Goal: Task Accomplishment & Management: Manage account settings

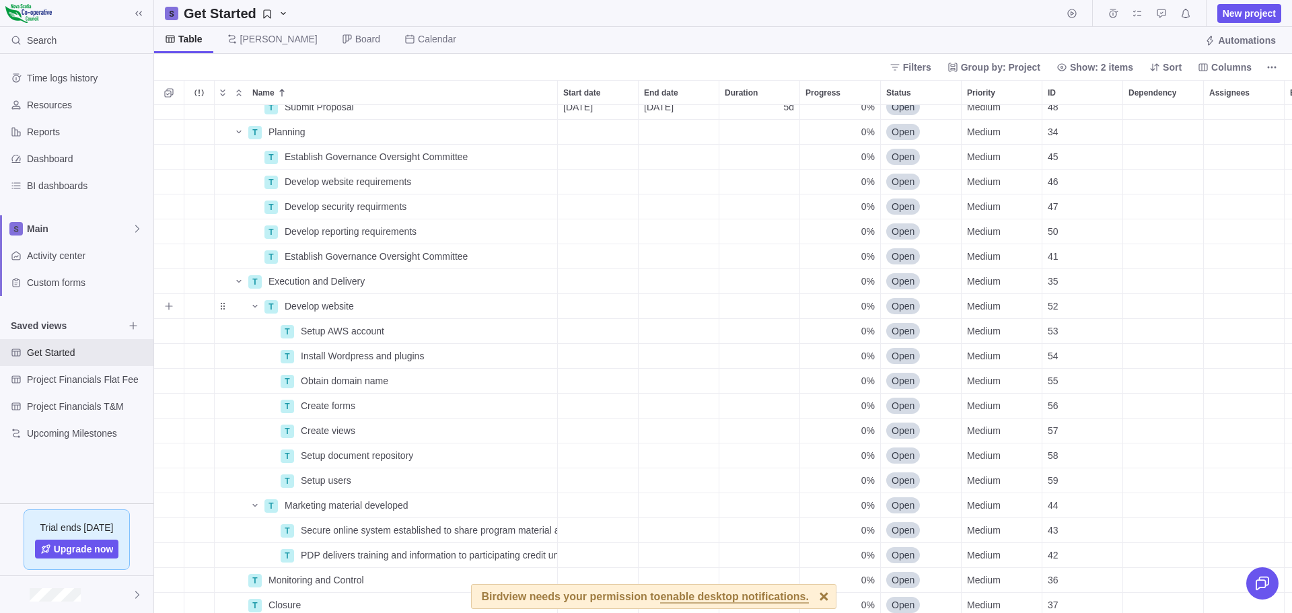
scroll to position [174, 0]
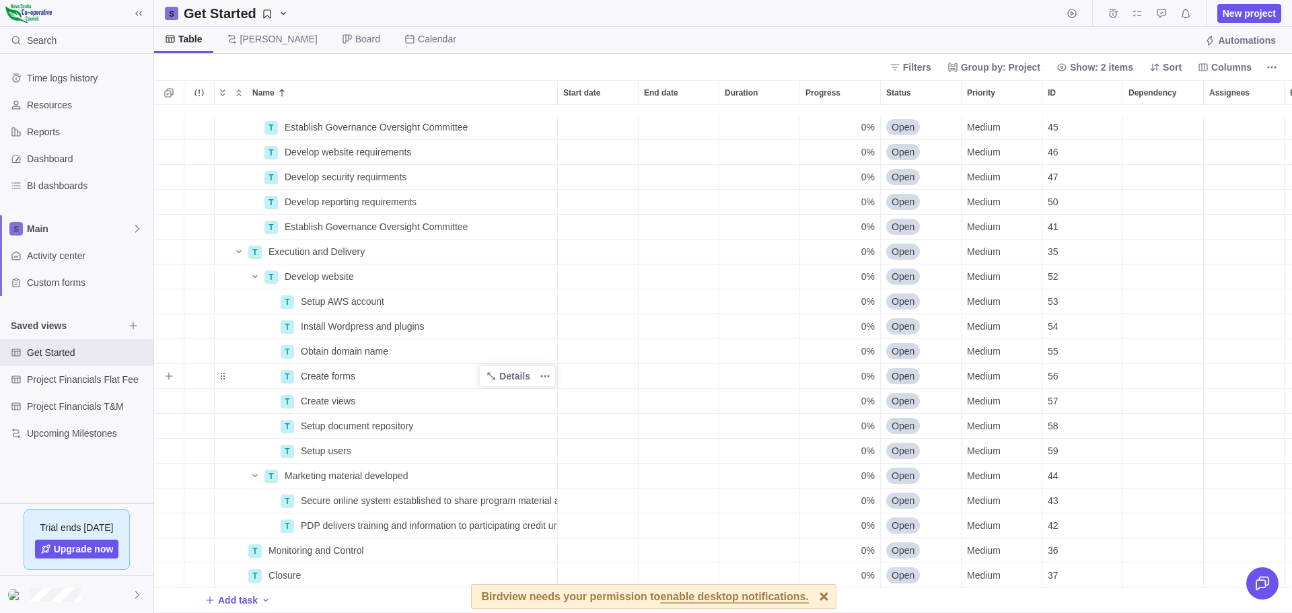
click at [332, 369] on span "Create forms" at bounding box center [328, 375] width 54 height 13
click at [332, 364] on input "Create forms" at bounding box center [426, 376] width 263 height 26
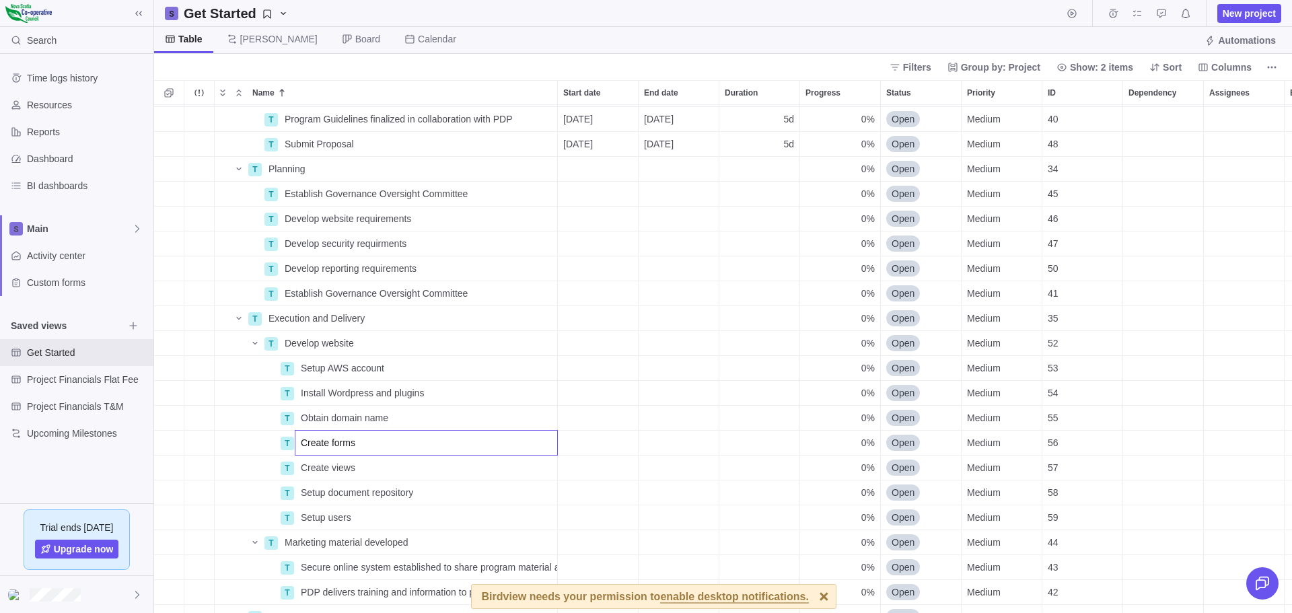
scroll to position [135, 0]
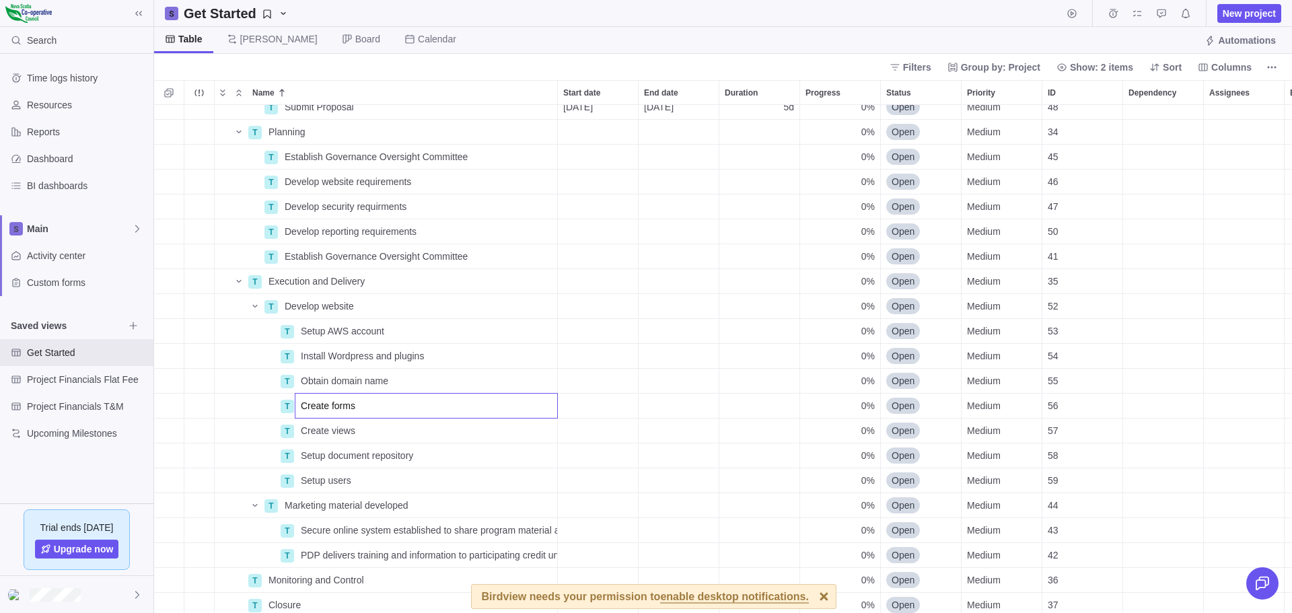
drag, startPoint x: 283, startPoint y: 133, endPoint x: 231, endPoint y: 377, distance: 250.3
click at [231, 377] on div "T Submit Proposal Details [DATE] [DATE] 5d 0% Open Medium 48 T Planning Details…" at bounding box center [723, 359] width 1138 height 508
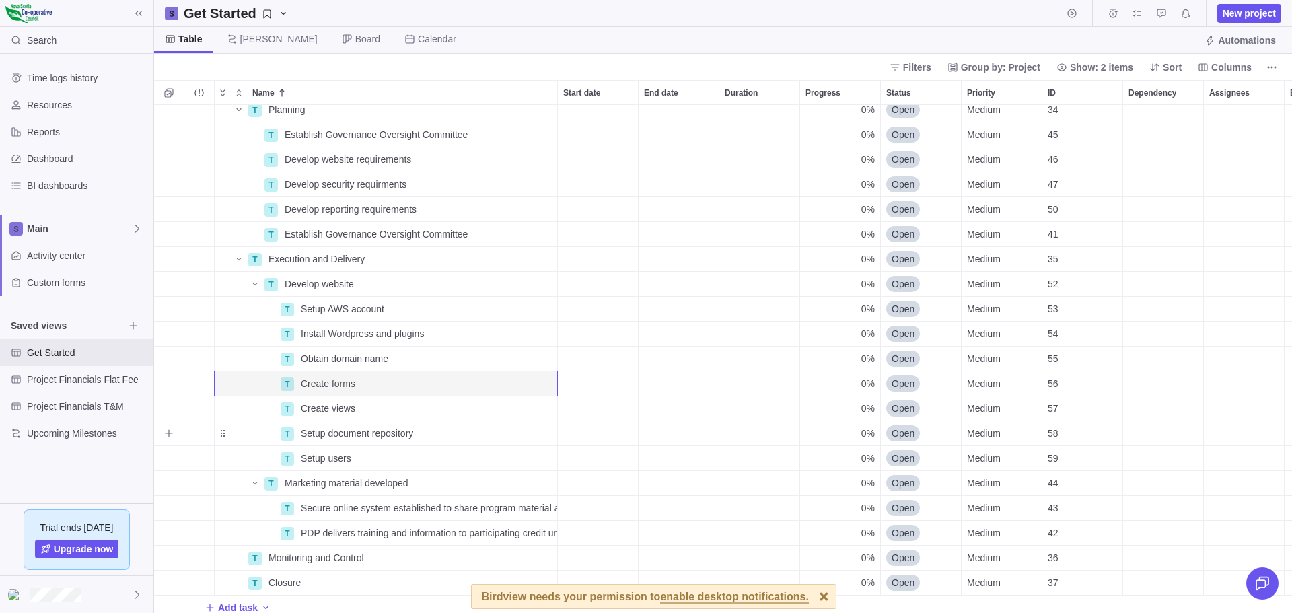
scroll to position [174, 0]
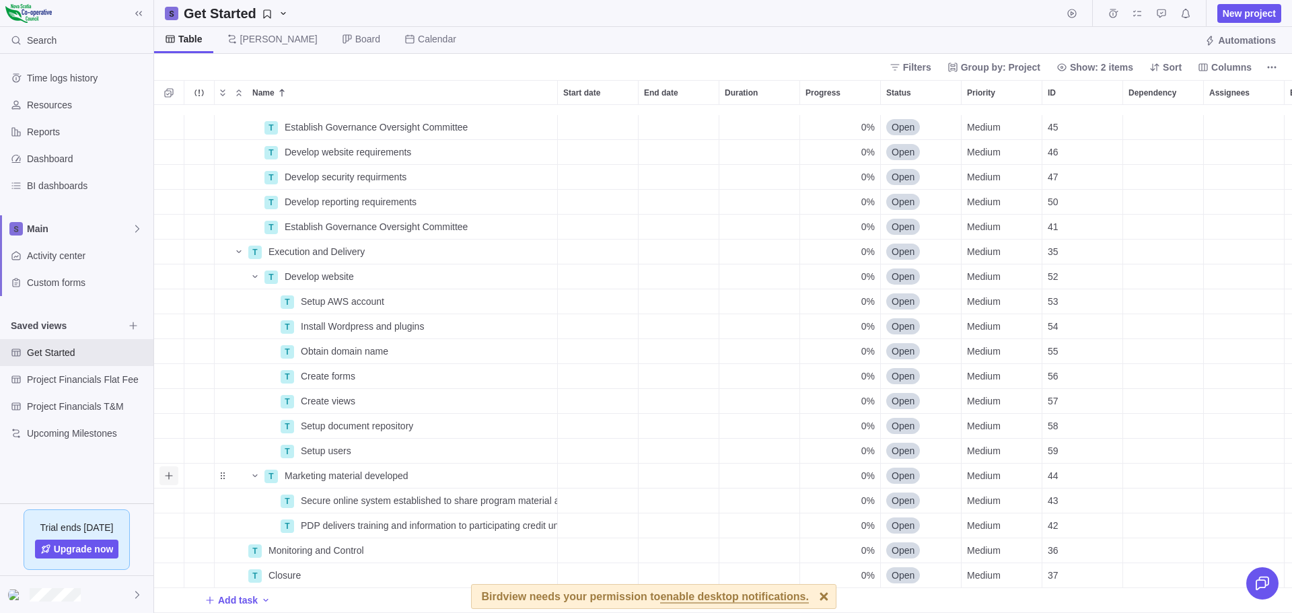
drag, startPoint x: 270, startPoint y: 463, endPoint x: 168, endPoint y: 464, distance: 102.3
click at [168, 470] on icon "Add sub-activity" at bounding box center [168, 475] width 11 height 11
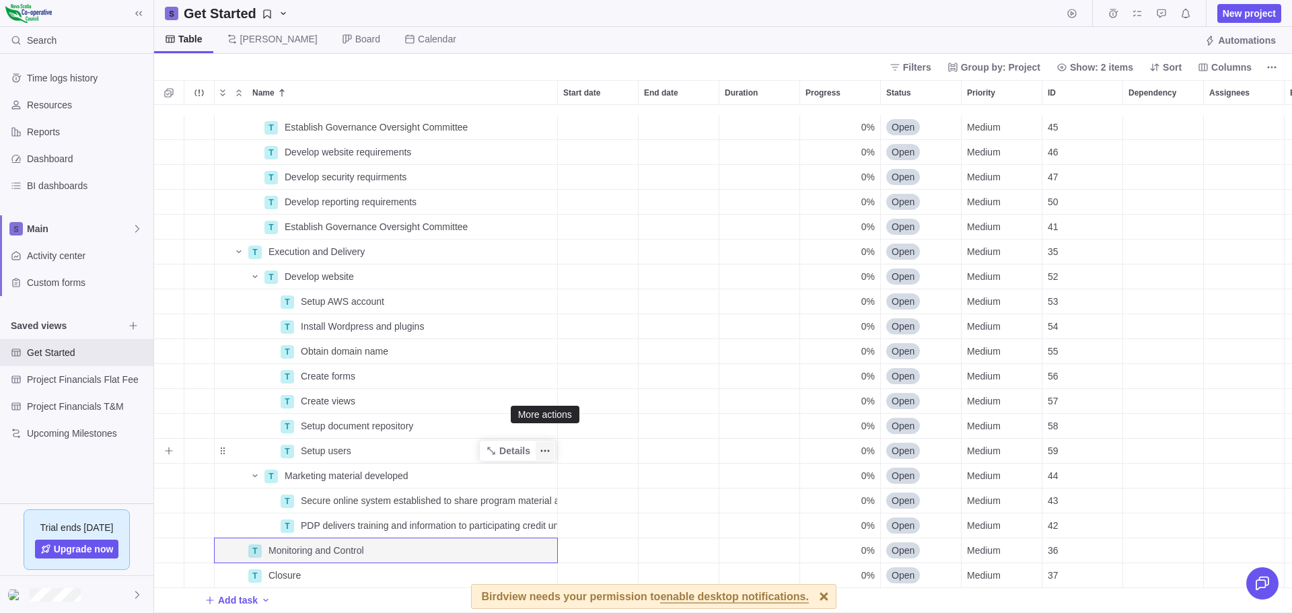
click at [544, 445] on icon "More actions" at bounding box center [545, 450] width 11 height 11
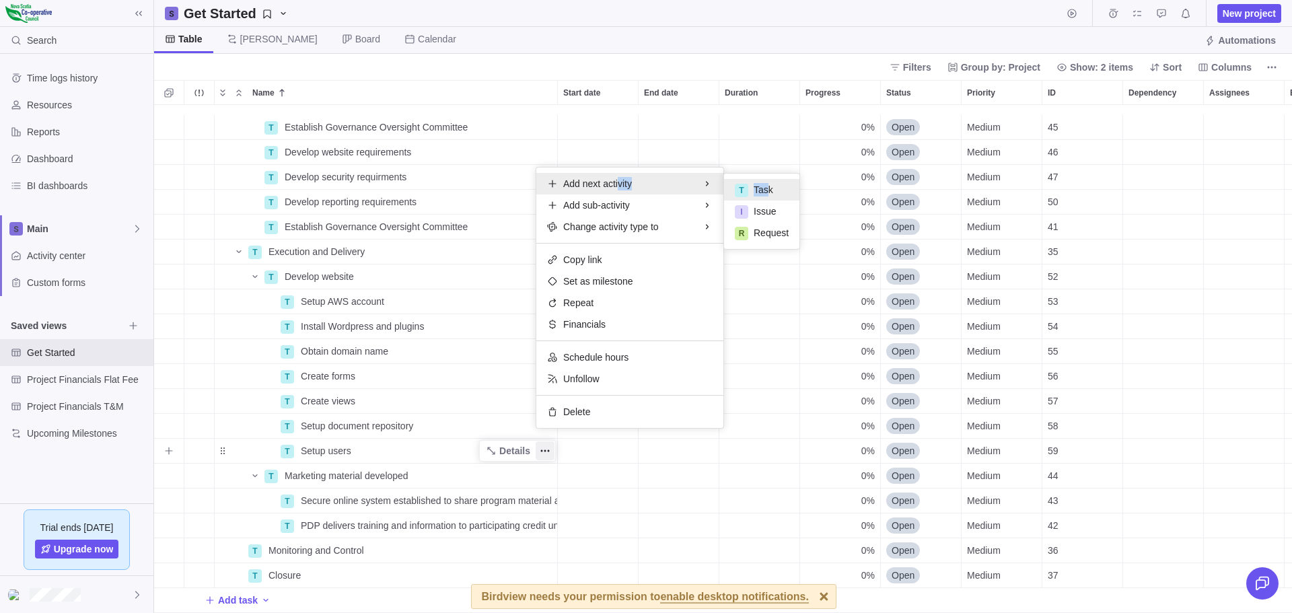
drag, startPoint x: 619, startPoint y: 186, endPoint x: 765, endPoint y: 189, distance: 146.0
click at [723, 189] on div "Add next activity T Task I Issue R Request" at bounding box center [629, 184] width 187 height 22
click at [764, 190] on span "Task" at bounding box center [763, 189] width 20 height 13
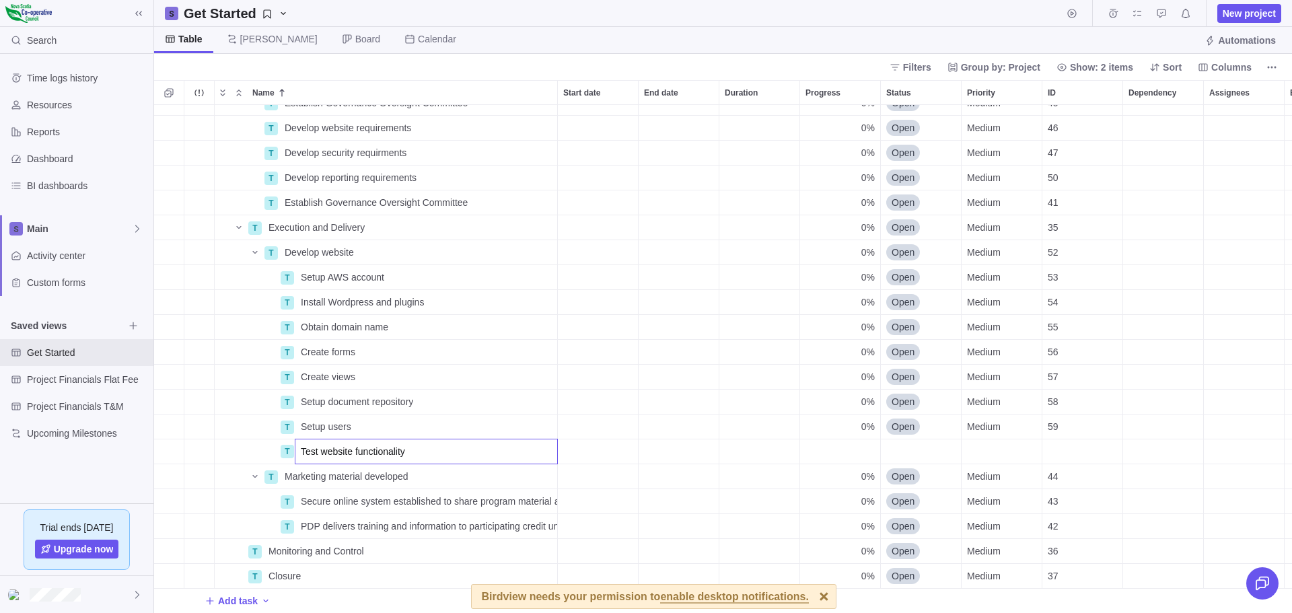
scroll to position [199, 0]
type input "Test website functionality"
click at [305, 463] on div "T Develop website requirements Details 0% Open Medium 46 T Develop security req…" at bounding box center [723, 359] width 1138 height 508
click at [542, 450] on icon "More actions" at bounding box center [542, 451] width 2 height 2
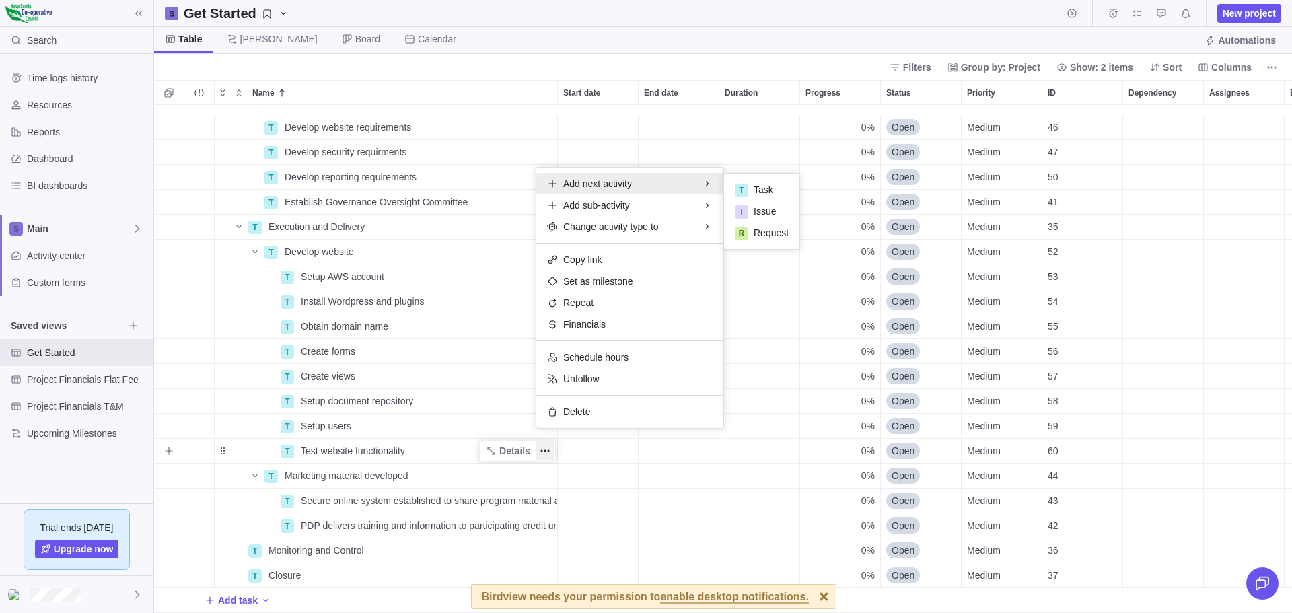
click at [597, 186] on span "Add next activity" at bounding box center [597, 183] width 69 height 13
click at [754, 184] on span "Task" at bounding box center [763, 189] width 20 height 13
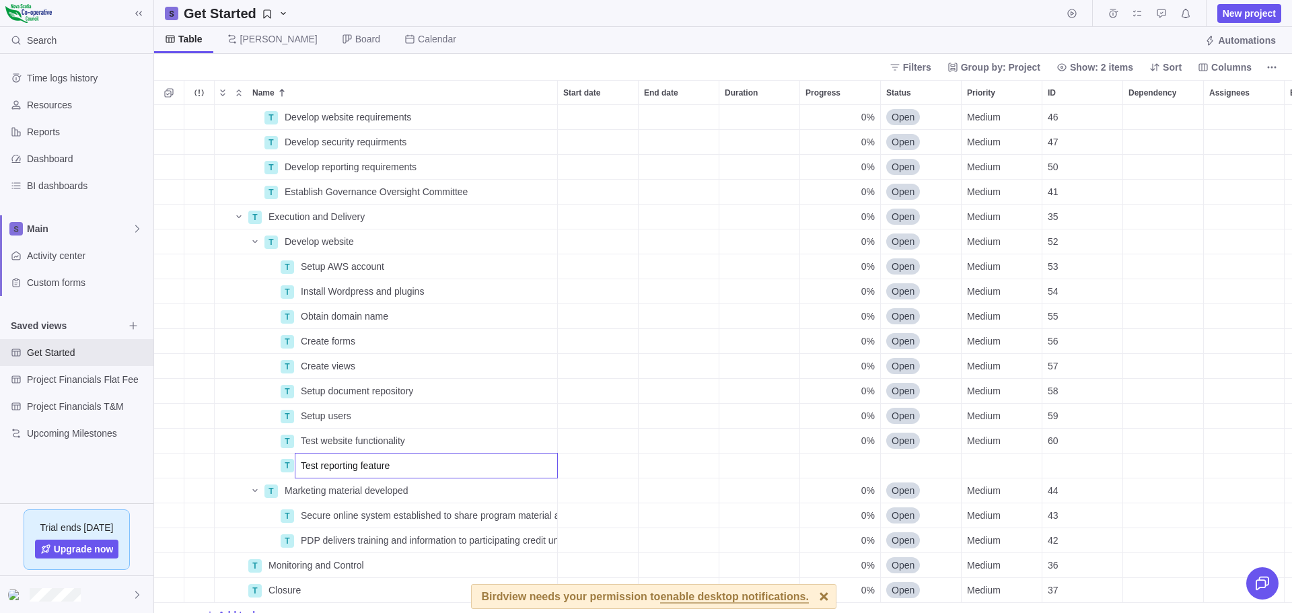
type input "Test reporting features"
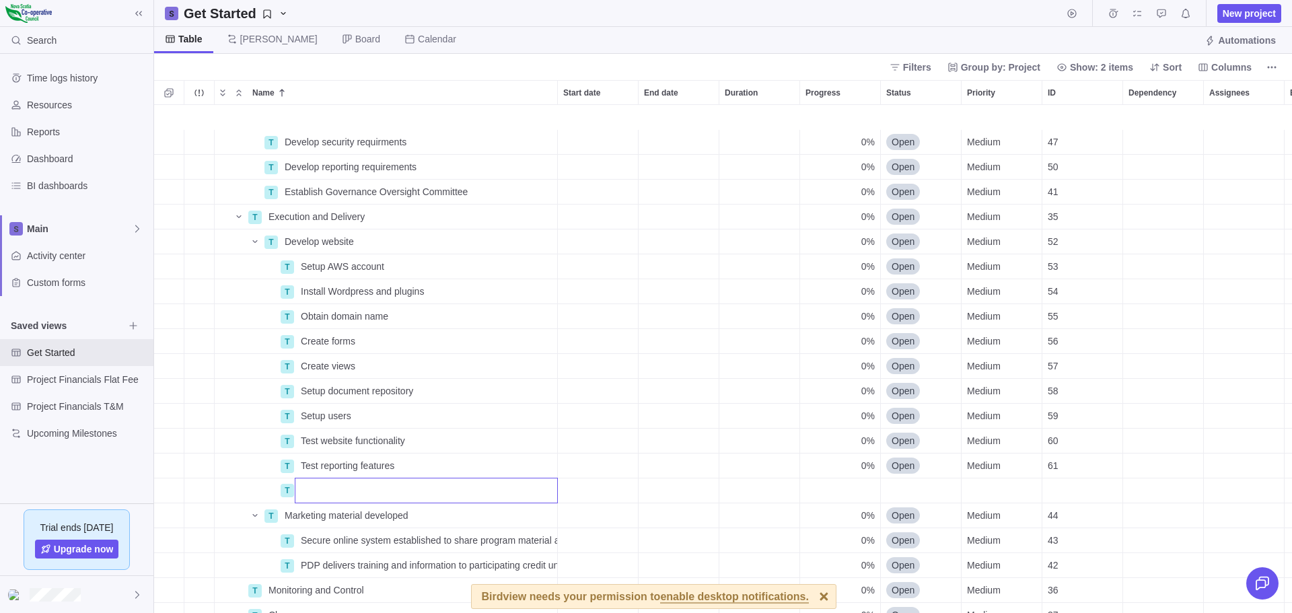
scroll to position [249, 0]
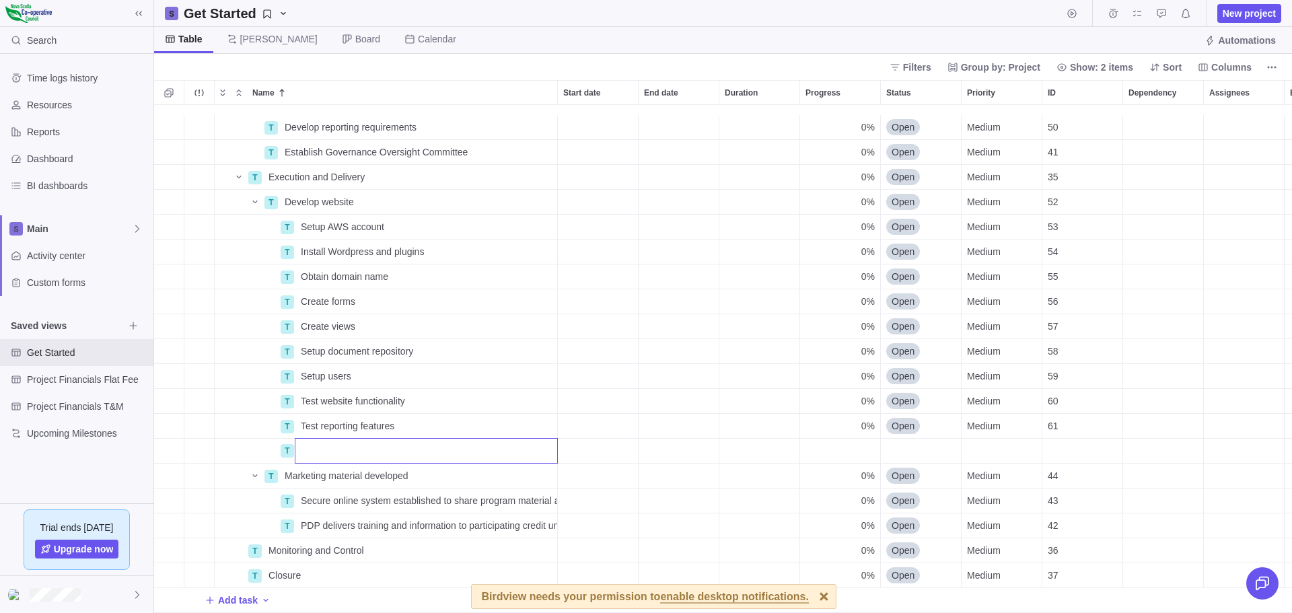
click at [350, 519] on div "T Develop reporting requirements Details 0% Open Medium 50 T Establish Governan…" at bounding box center [723, 359] width 1138 height 508
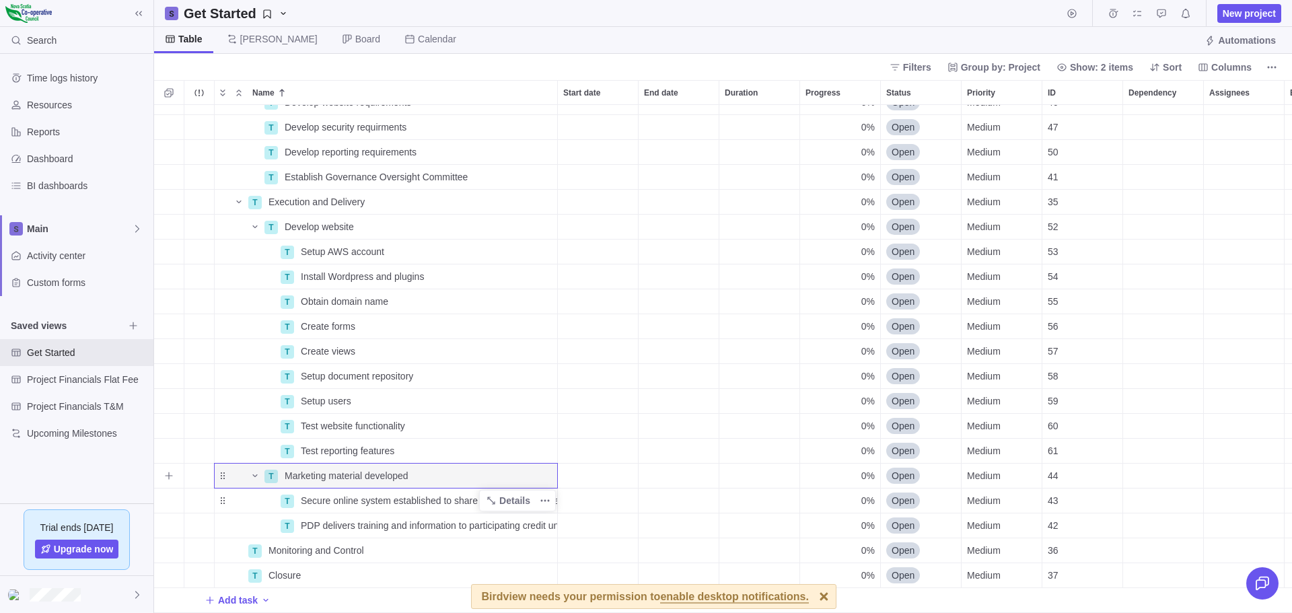
drag, startPoint x: 291, startPoint y: 489, endPoint x: 276, endPoint y: 488, distance: 15.5
click at [278, 488] on div "T Secure online system established to share program material and support report…" at bounding box center [386, 501] width 344 height 26
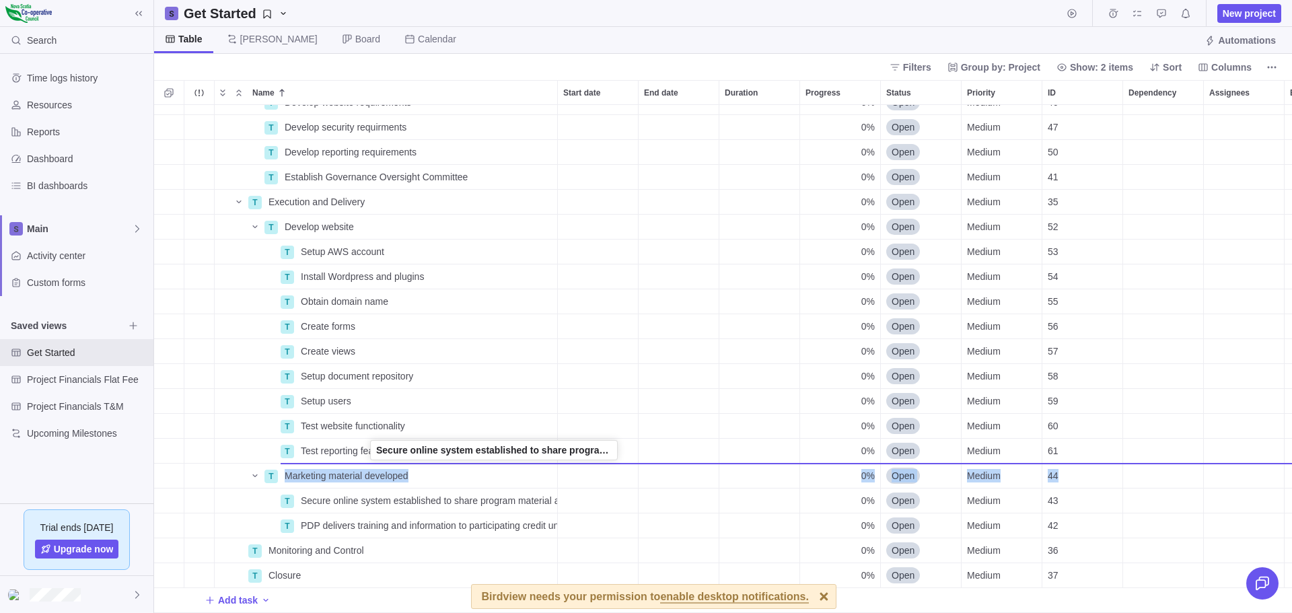
drag, startPoint x: 221, startPoint y: 490, endPoint x: 369, endPoint y: 452, distance: 153.5
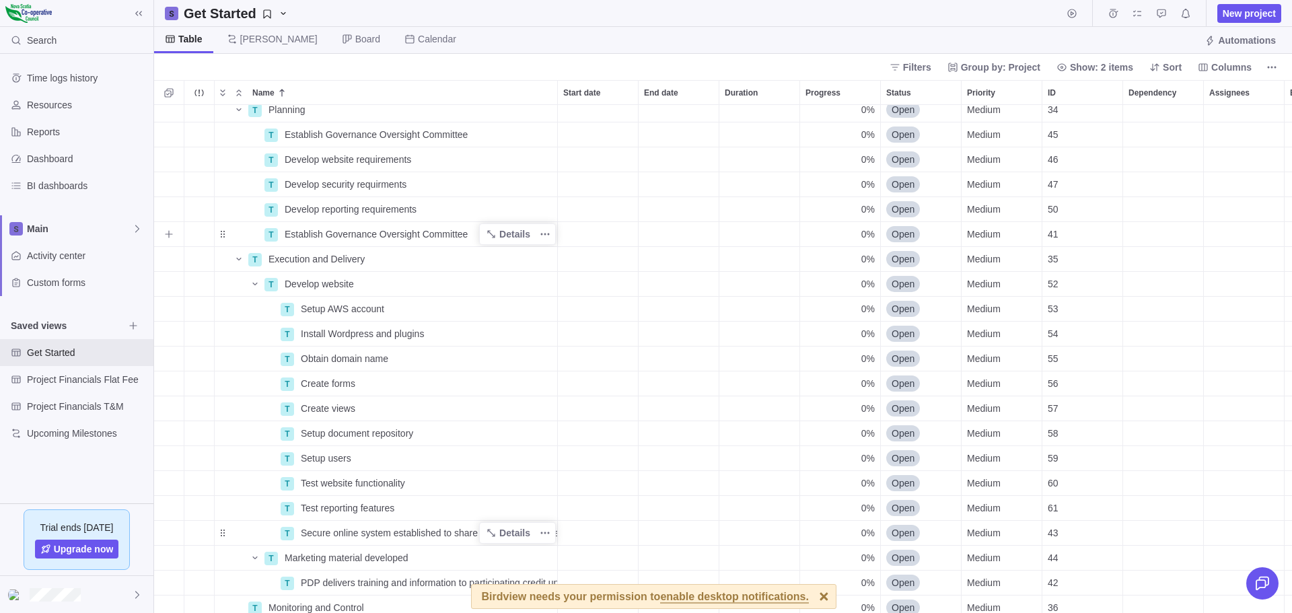
scroll to position [89, 0]
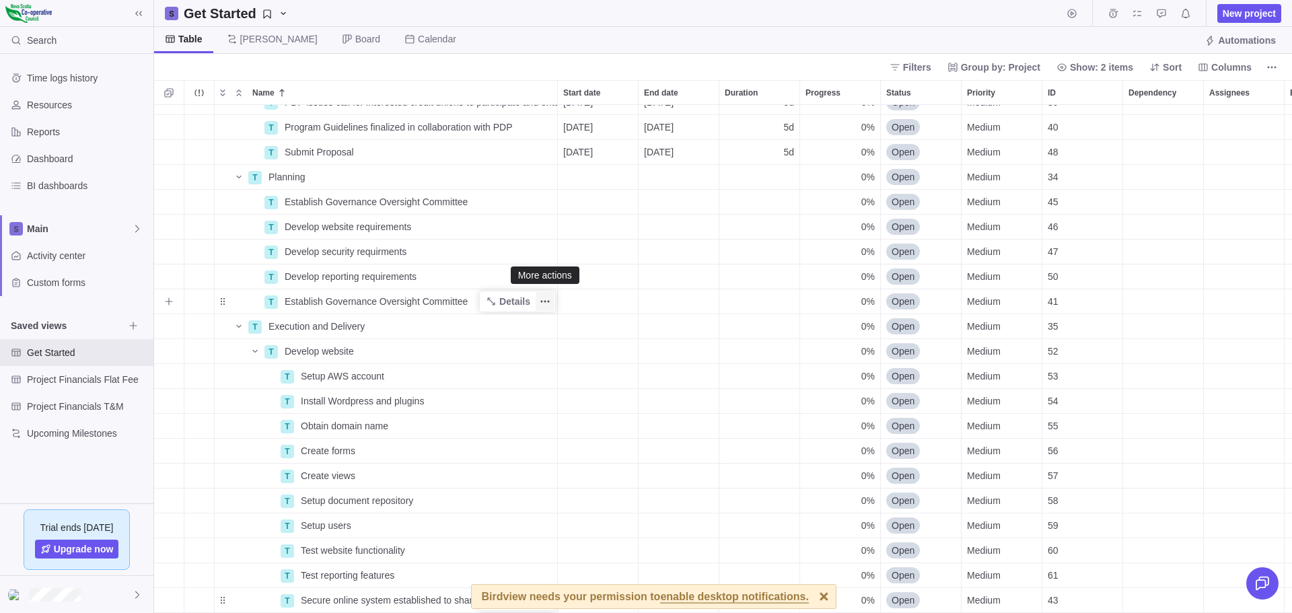
click at [545, 296] on icon "More actions" at bounding box center [545, 301] width 11 height 11
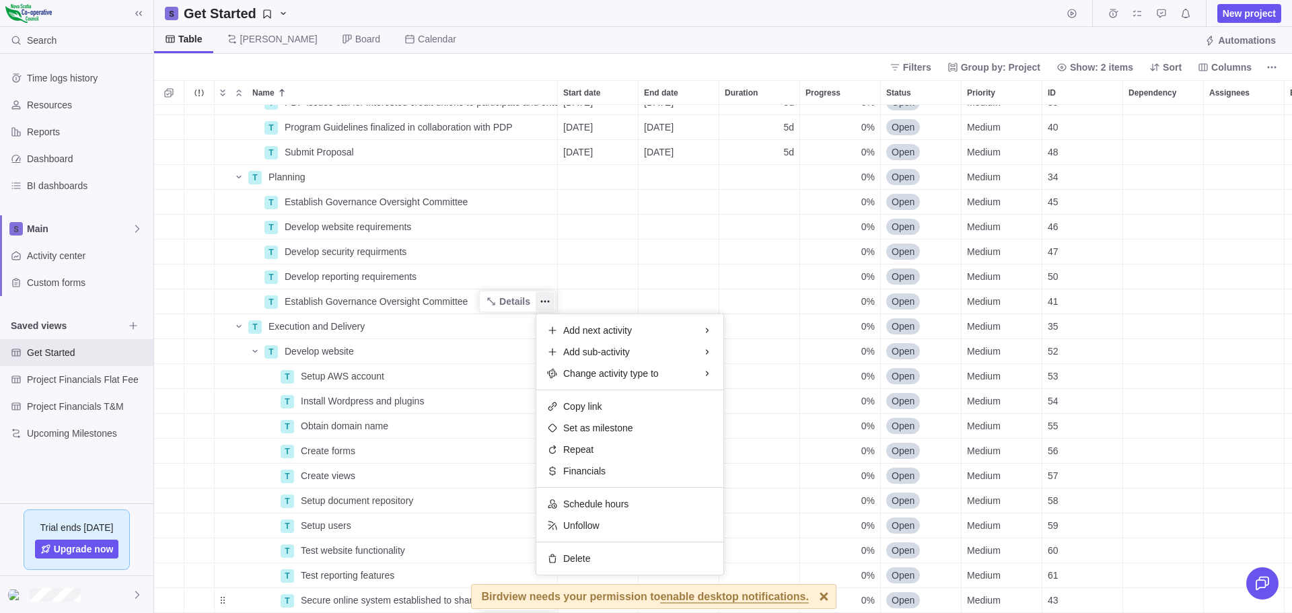
click at [190, 394] on div "P First-Time Homebuyers Program Pilot Details [DATE] [DATE] 890d 0% Open Medium…" at bounding box center [723, 359] width 1138 height 508
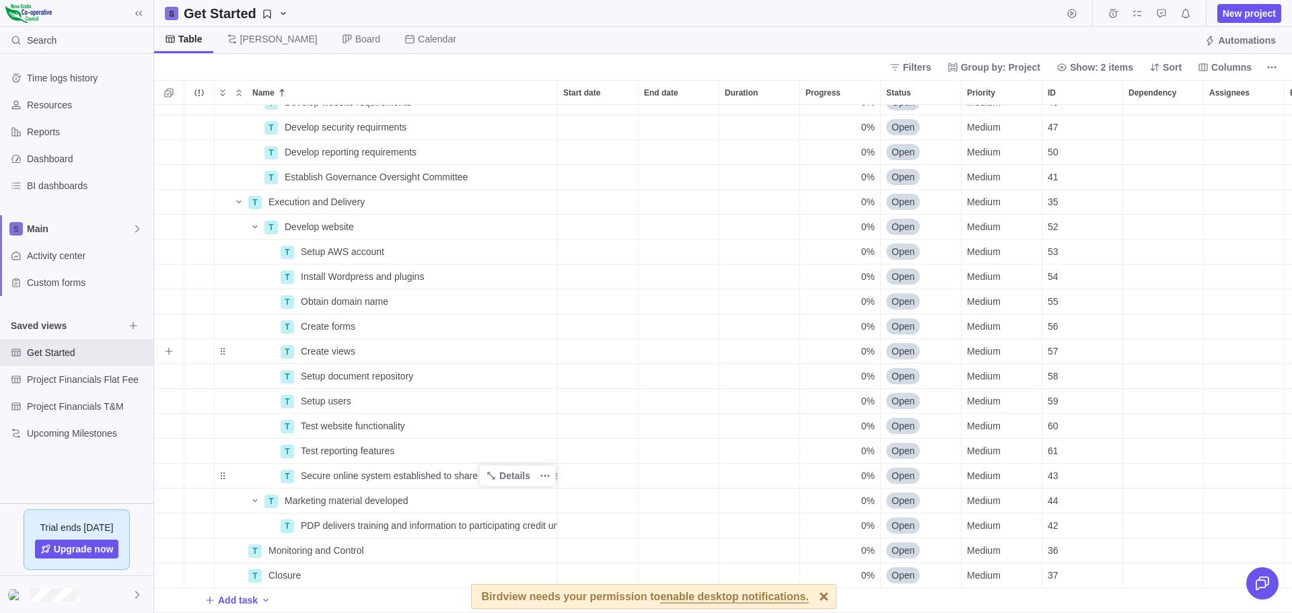
scroll to position [224, 0]
click at [545, 545] on icon "More actions" at bounding box center [545, 550] width 11 height 11
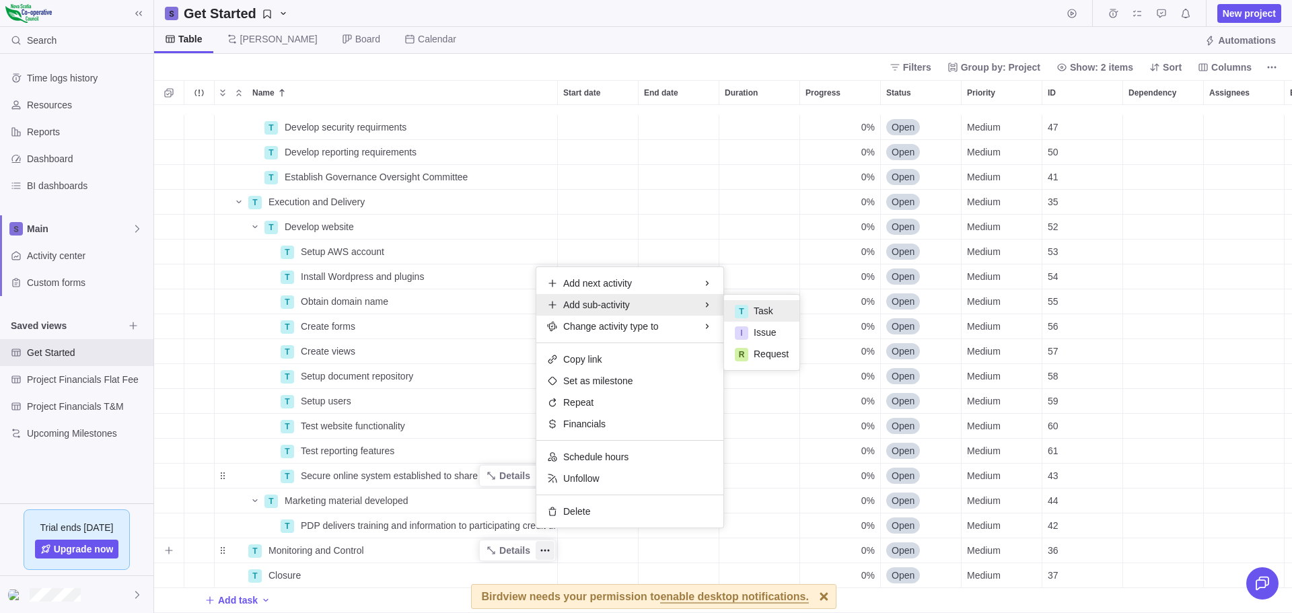
click at [755, 309] on span "Task" at bounding box center [763, 310] width 20 height 13
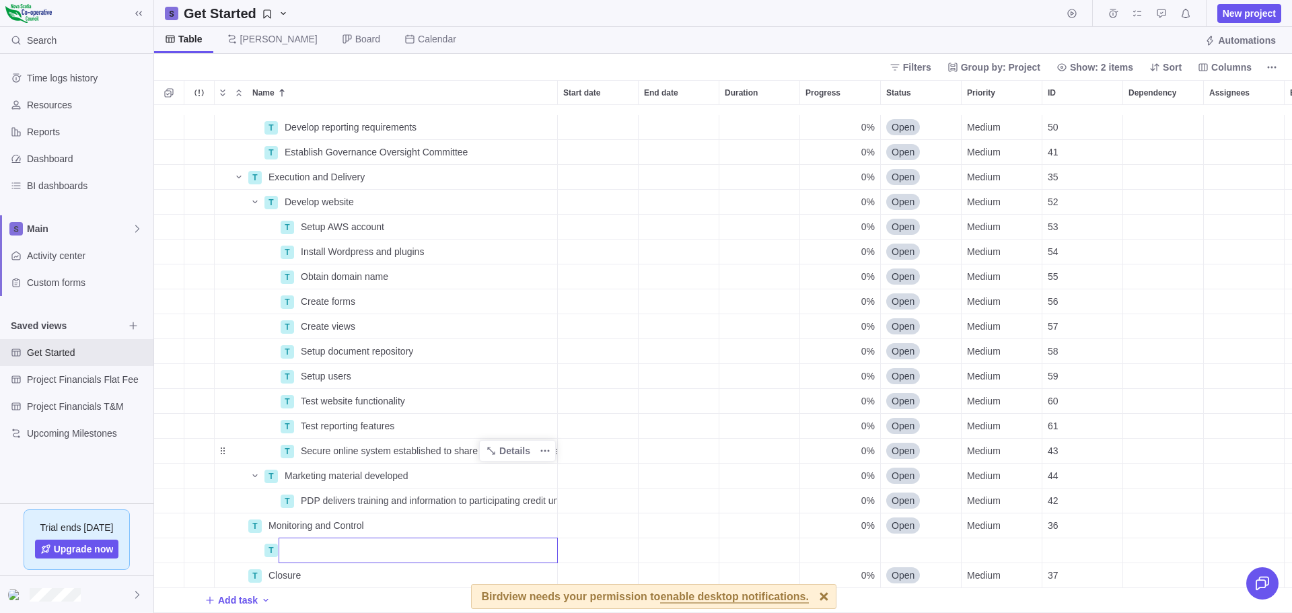
scroll to position [249, 0]
type input "a"
type input "Update security"
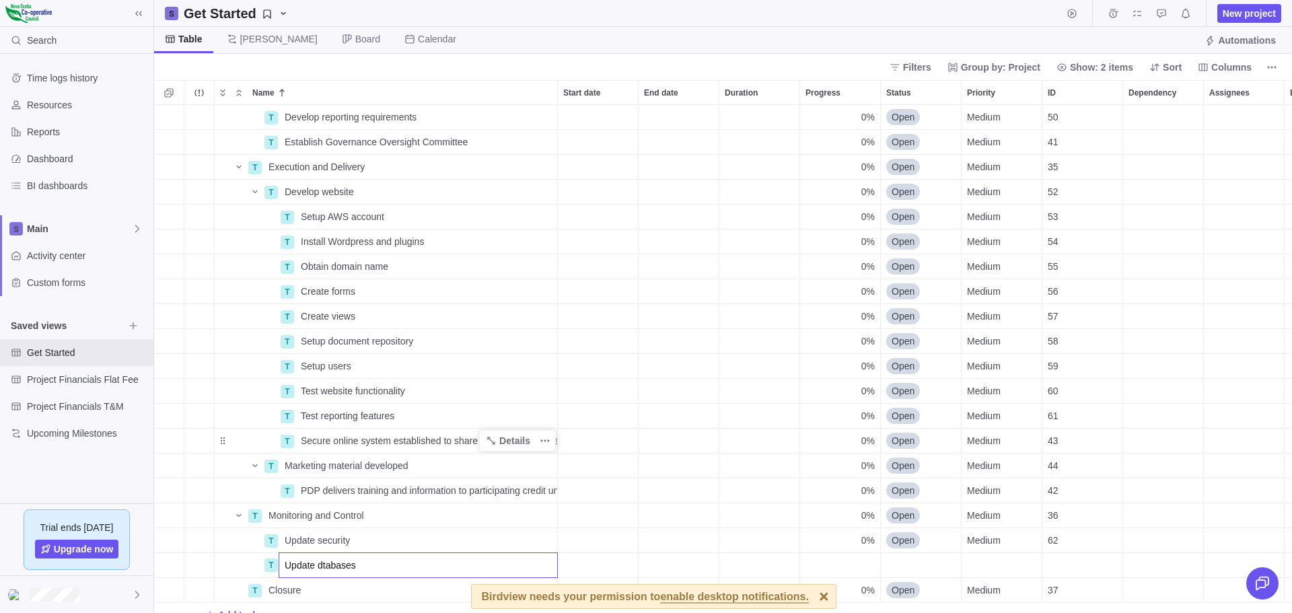
click at [324, 564] on input "Update dtabases" at bounding box center [417, 565] width 279 height 26
type input "Update databases"
click at [379, 566] on input "Update databases" at bounding box center [417, 565] width 279 height 26
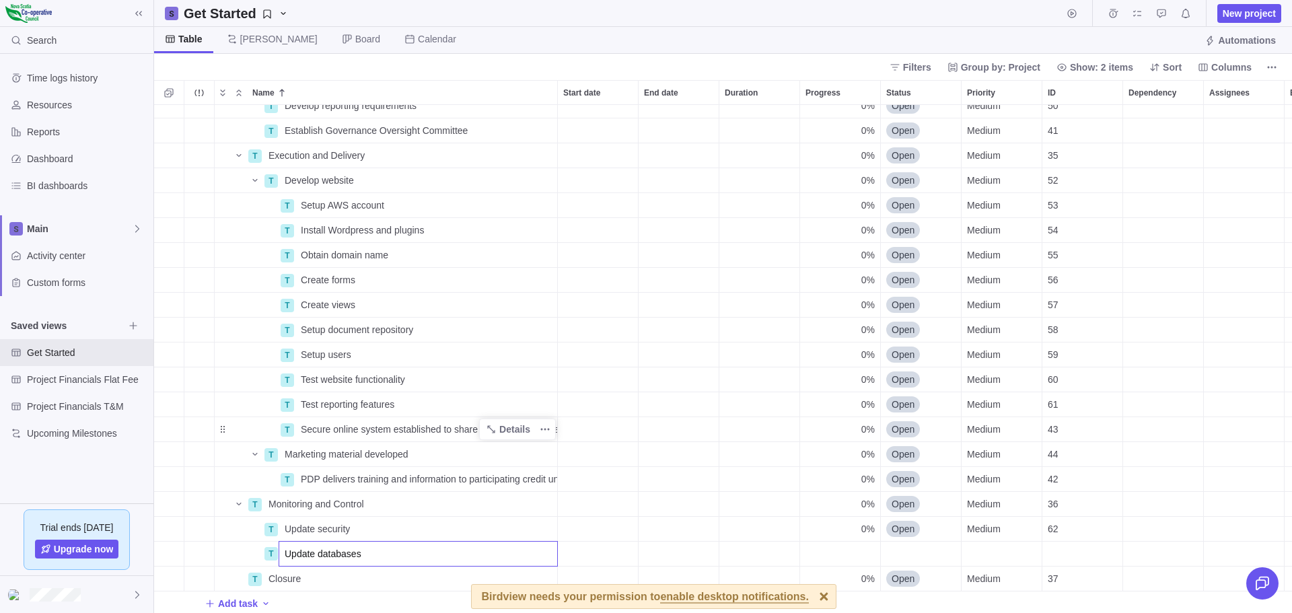
scroll to position [274, 0]
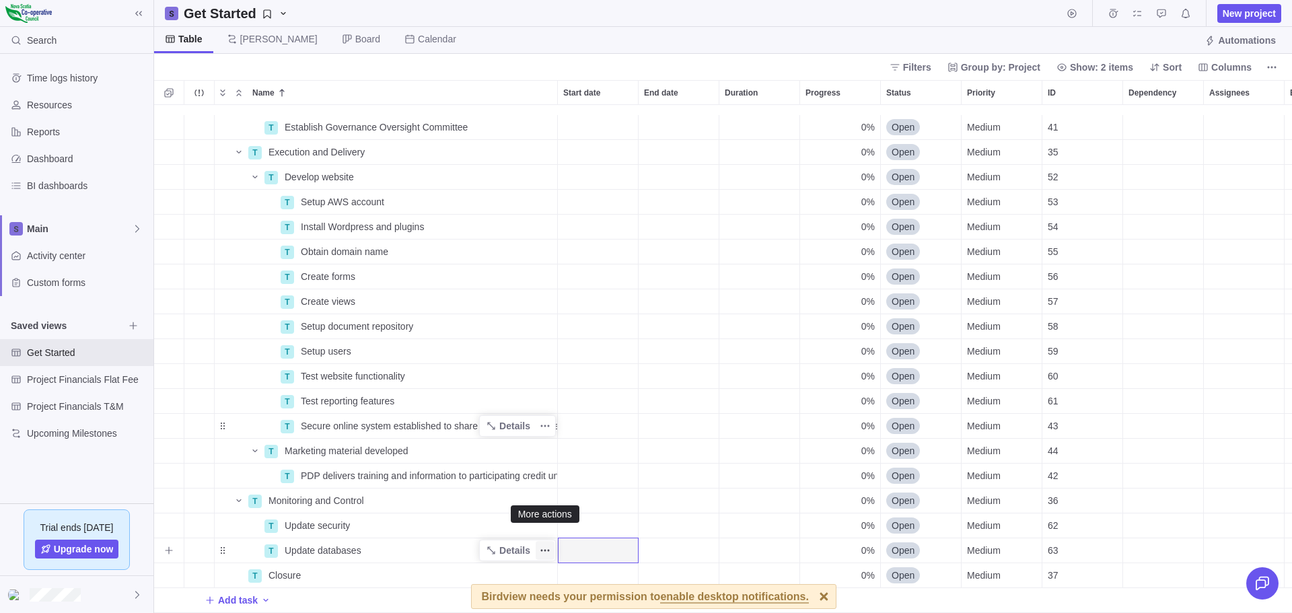
click at [547, 545] on icon "More actions" at bounding box center [545, 550] width 11 height 11
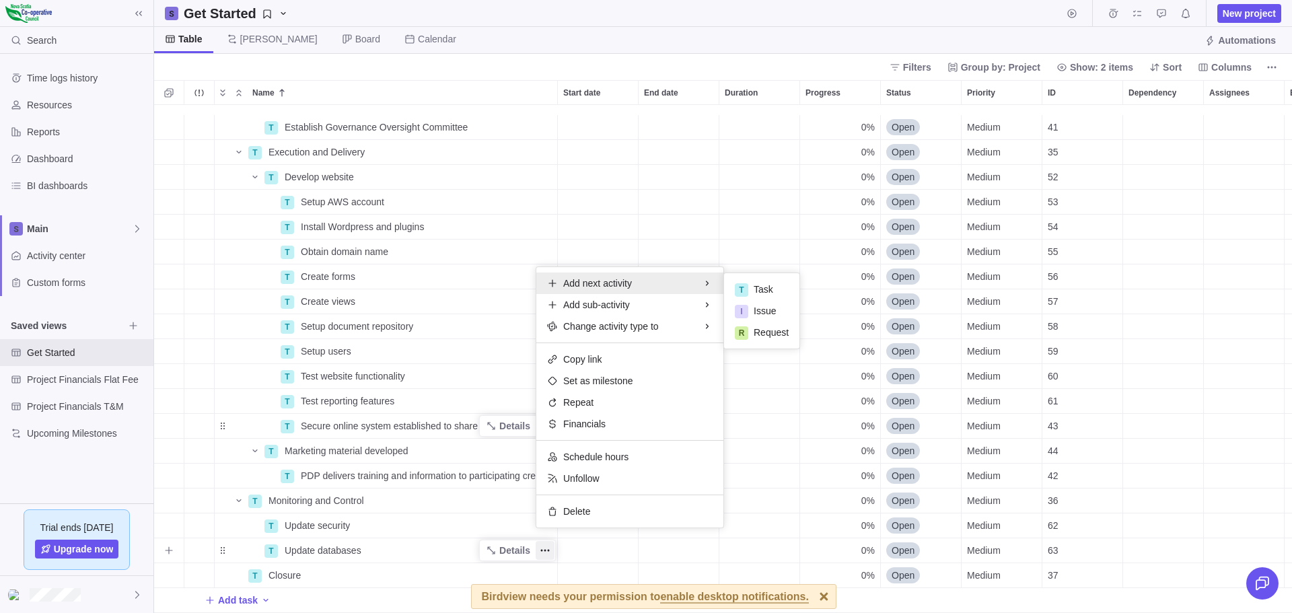
click at [635, 280] on div "Add next activity" at bounding box center [629, 283] width 187 height 22
click at [770, 287] on span "Task" at bounding box center [763, 289] width 20 height 13
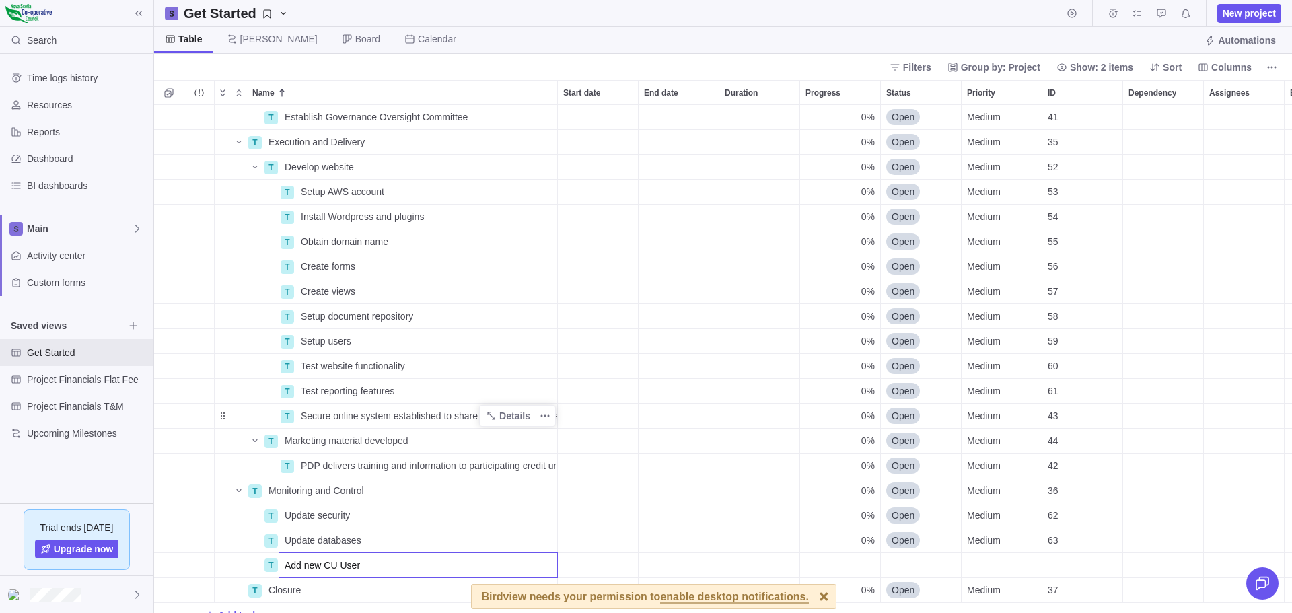
type input "Add new CU Users"
click at [546, 564] on icon "More actions" at bounding box center [545, 565] width 11 height 11
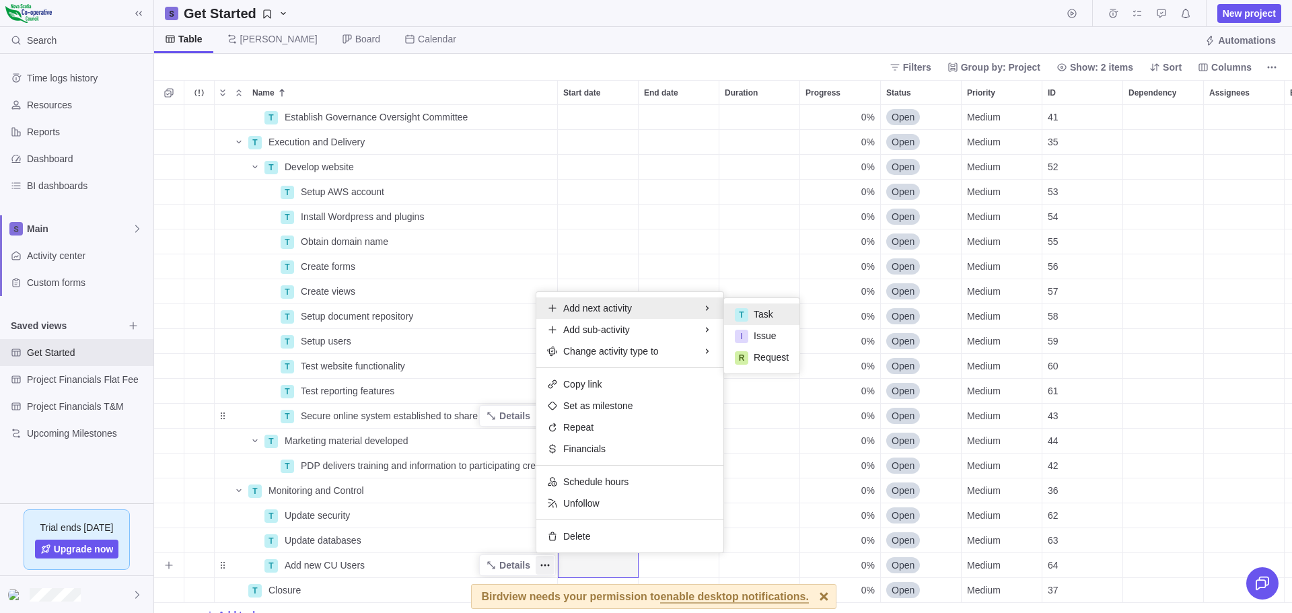
click at [753, 311] on span "Task" at bounding box center [763, 313] width 20 height 13
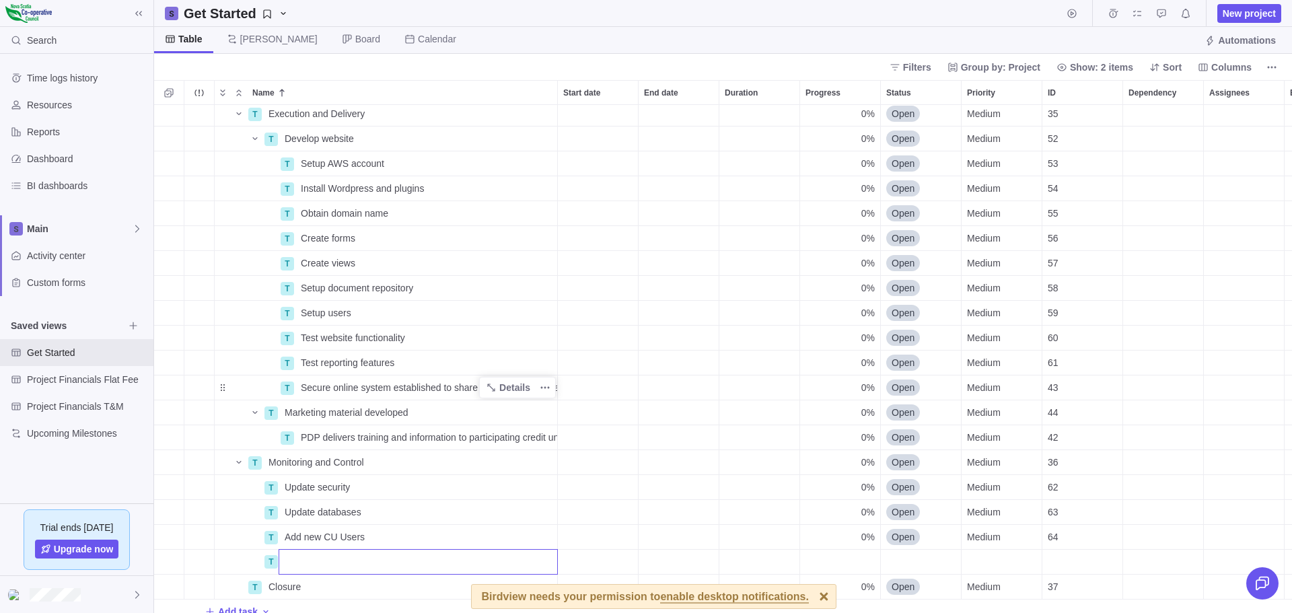
scroll to position [324, 0]
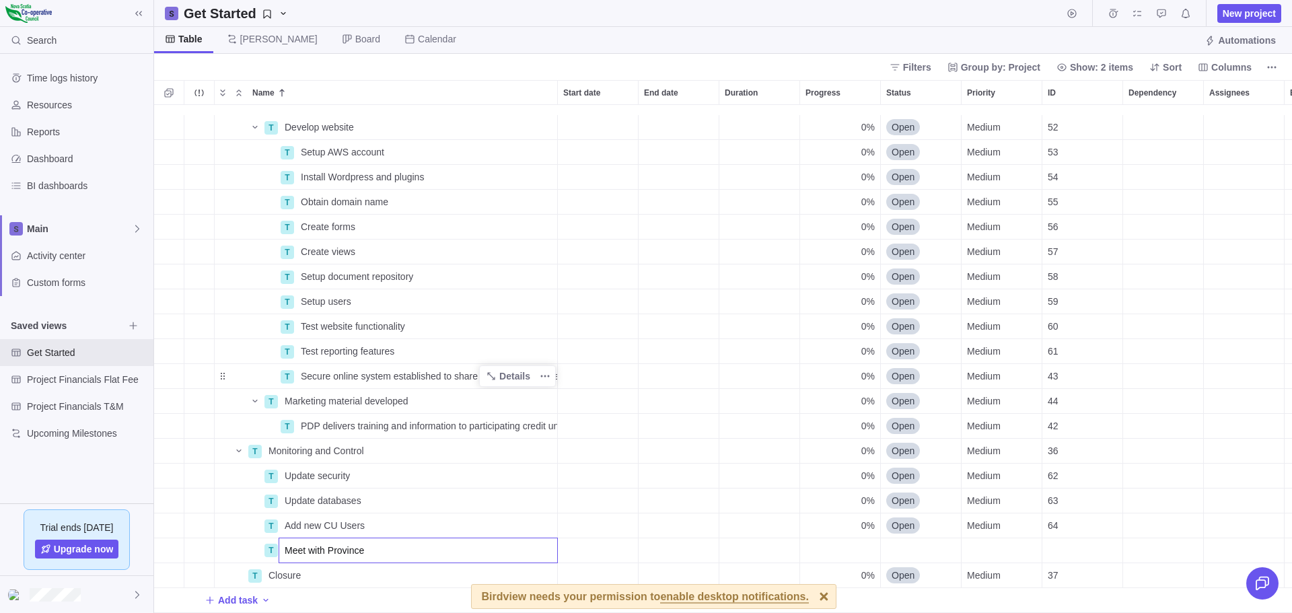
type input "Meet with Province"
click at [320, 561] on div "T Develop website Details 0% Open Medium 52 T Setup AWS account Details 0% Open…" at bounding box center [723, 359] width 1138 height 508
click at [346, 563] on div "Closure" at bounding box center [410, 575] width 294 height 24
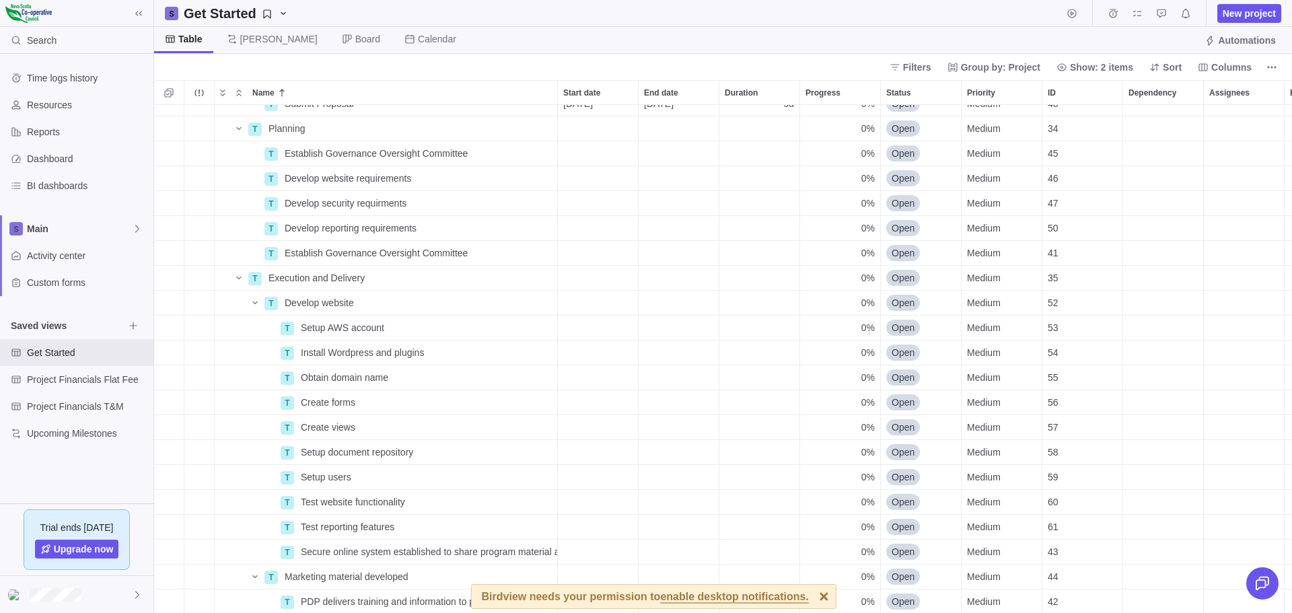
scroll to position [122, 0]
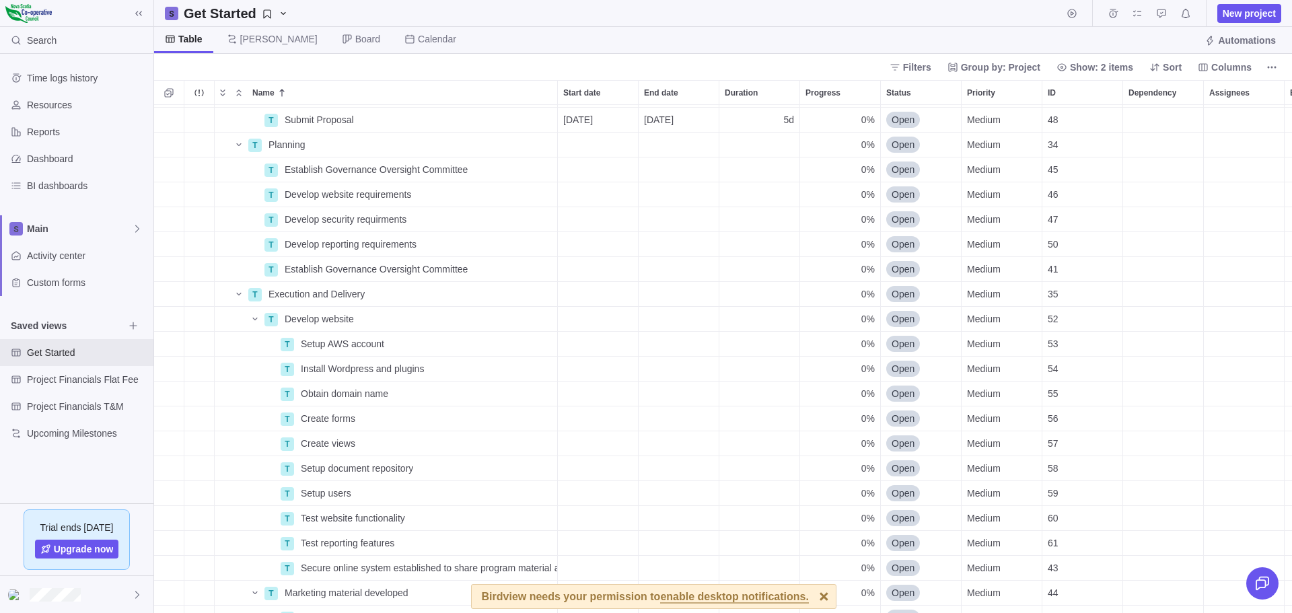
click at [447, 268] on div "T Closure 0% Open Medium 37 P First-Time Homebuyers Program Pilot Details [DATE…" at bounding box center [723, 359] width 1138 height 508
click at [544, 265] on icon "More actions" at bounding box center [545, 269] width 11 height 11
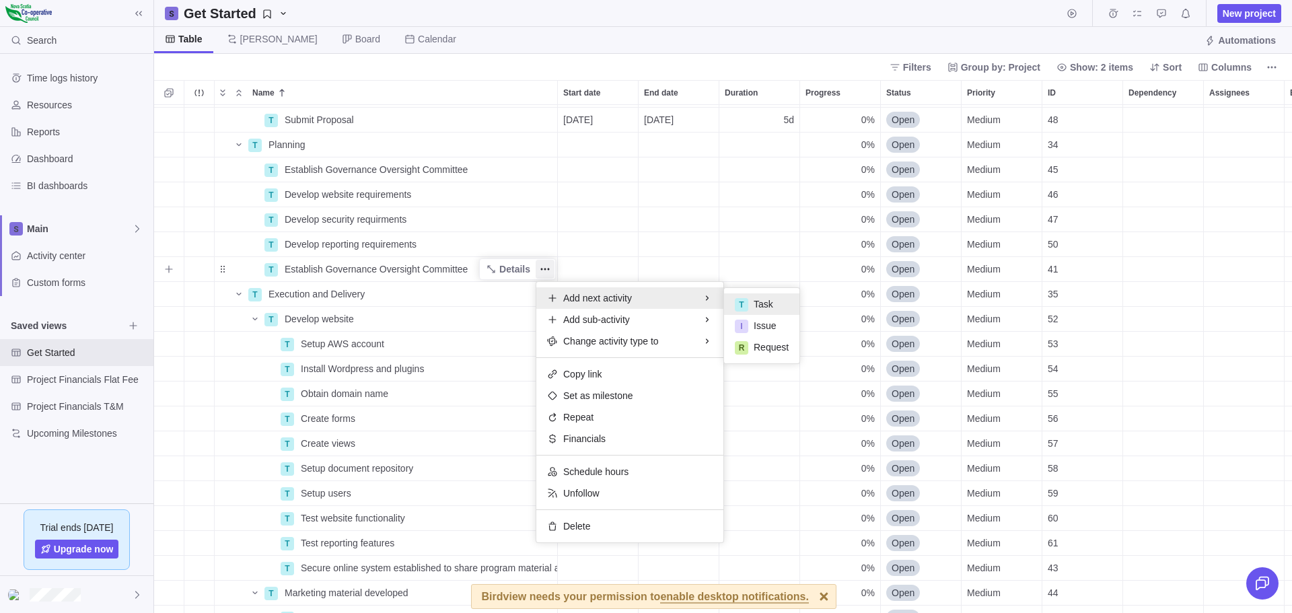
click at [763, 303] on span "Task" at bounding box center [763, 303] width 20 height 13
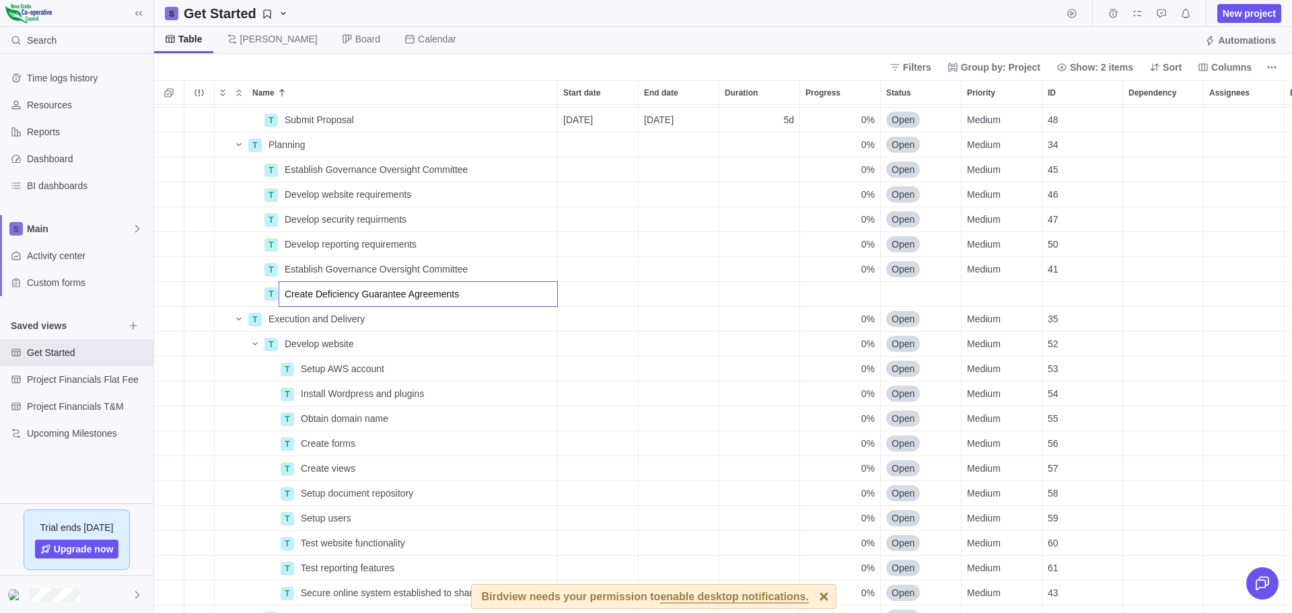
type input "Create Deficiency Guarantee Agreements"
click at [410, 338] on div "P First-Time Homebuyers Program Pilot Details [DATE] [DATE] 890d 0% Open Medium…" at bounding box center [723, 359] width 1138 height 508
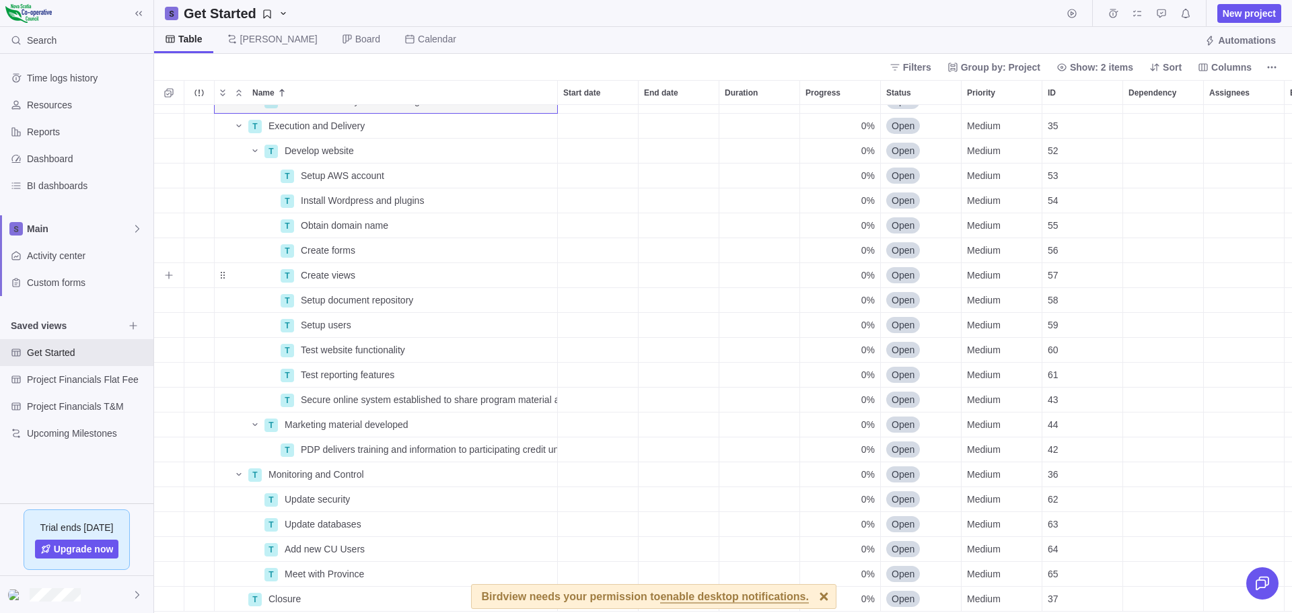
scroll to position [324, 0]
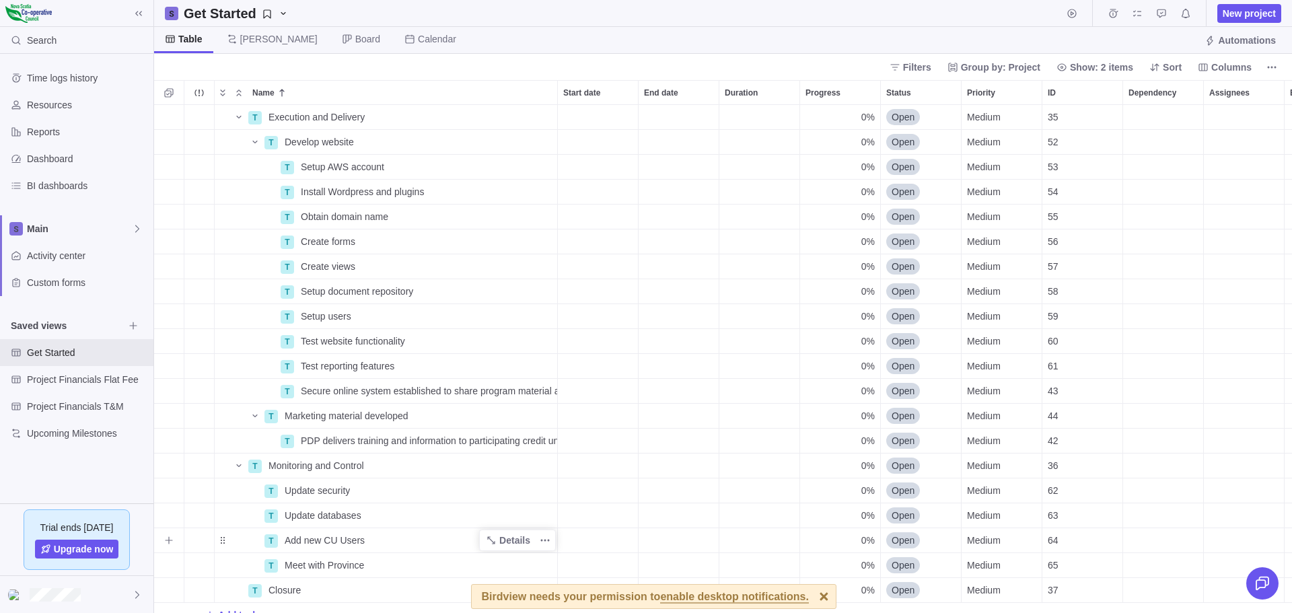
click at [353, 542] on span "Add new CU Users" at bounding box center [325, 539] width 80 height 13
click at [377, 542] on input "Add new CU Users" at bounding box center [417, 540] width 279 height 26
type input "Add new CU Users and get DGAs signed"
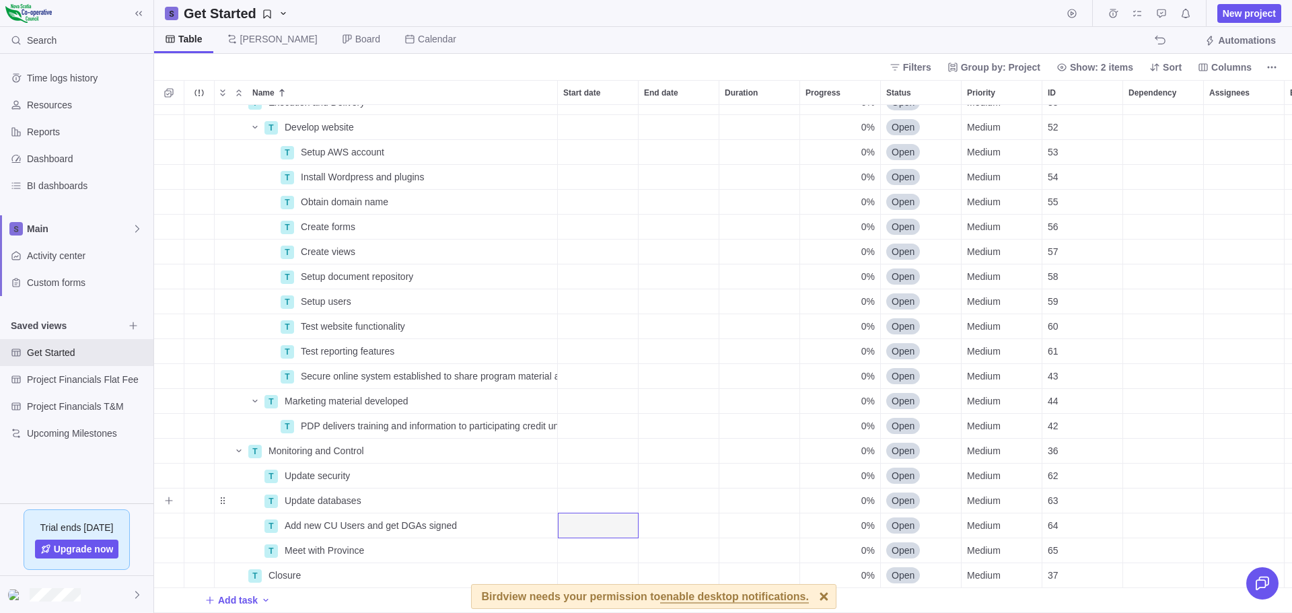
scroll to position [348, 0]
click at [545, 470] on icon "More actions" at bounding box center [545, 475] width 11 height 11
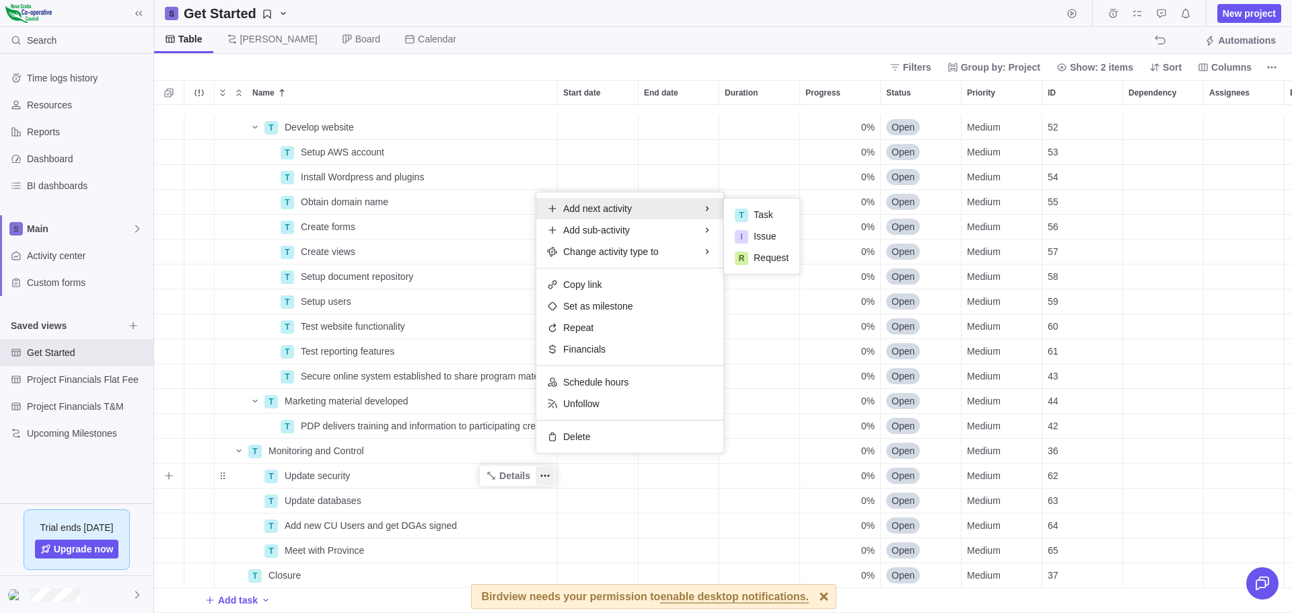
click at [623, 209] on span "Add next activity" at bounding box center [597, 208] width 69 height 13
click at [770, 215] on span "Task" at bounding box center [763, 214] width 20 height 13
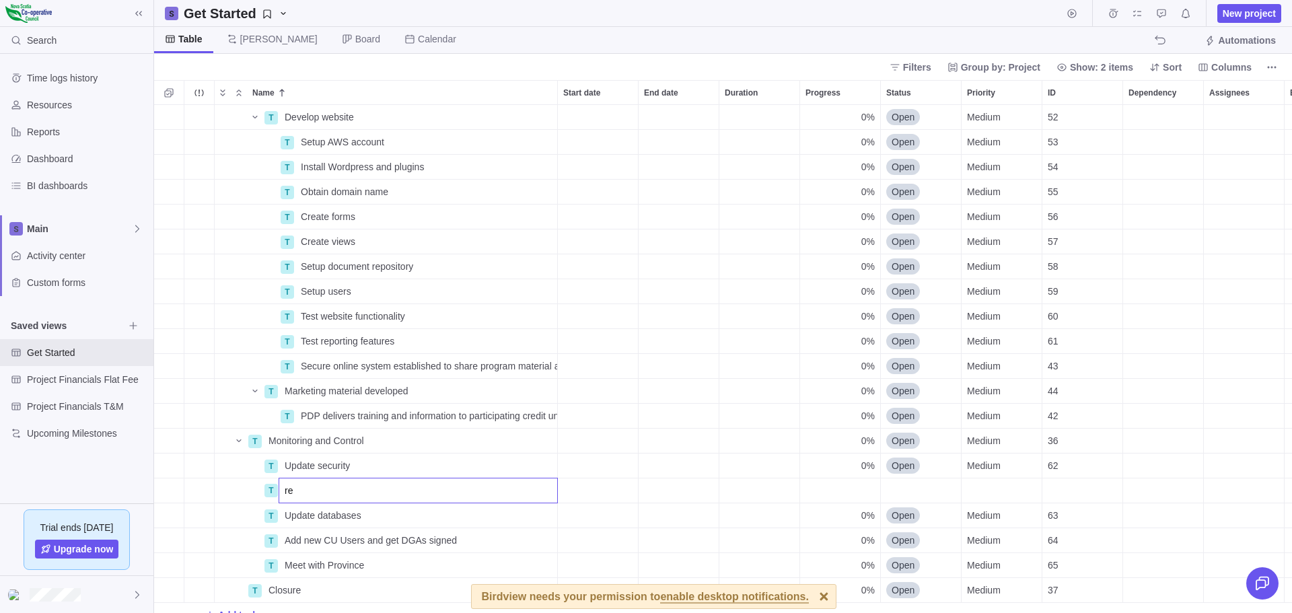
type input "r"
click at [307, 490] on input "Reveiw applications" at bounding box center [417, 491] width 279 height 26
click at [372, 492] on input "Review applications" at bounding box center [417, 491] width 279 height 26
type input "Review applications"
click at [319, 523] on div "T Develop website Details 0% Open Medium 52 T Setup AWS account Details 0% Open…" at bounding box center [723, 359] width 1138 height 508
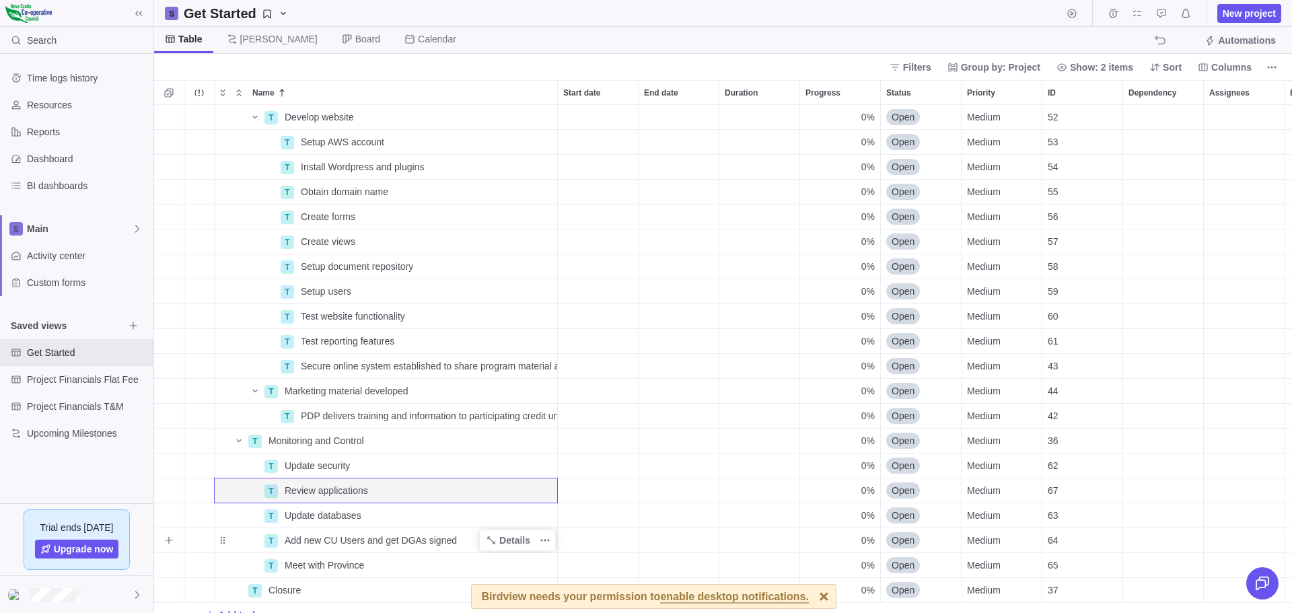
click at [400, 539] on span "Add new CU Users and get DGAs signed" at bounding box center [371, 539] width 172 height 13
click at [400, 538] on input "Add new CU Users and get DGAs signed" at bounding box center [417, 540] width 279 height 26
click at [404, 540] on input "Add new CU Users and get DGAs signed" at bounding box center [417, 540] width 279 height 26
type input "Add new CU Users and get LSAs and DGAs signed"
click at [486, 557] on div "T Develop website Details 0% Open Medium 52 T Setup AWS account Details 0% Open…" at bounding box center [723, 359] width 1138 height 508
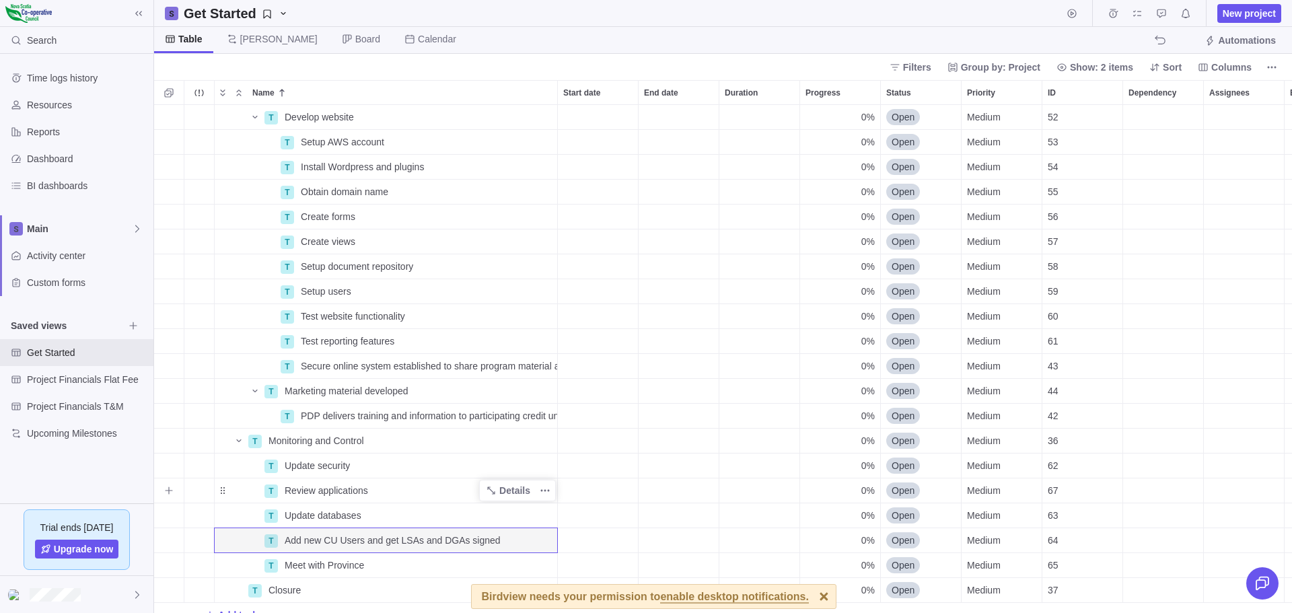
click at [361, 490] on span "Review applications" at bounding box center [326, 490] width 83 height 13
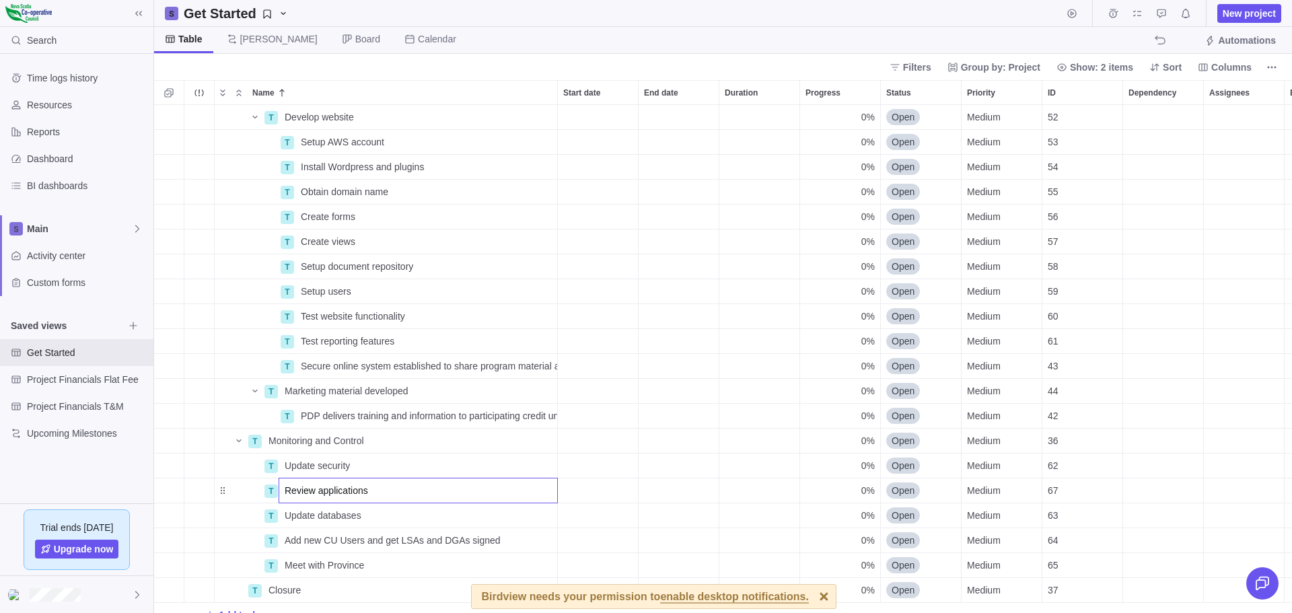
click at [372, 490] on input "Review applications" at bounding box center [417, 491] width 279 height 26
click at [417, 489] on input "Review applications" at bounding box center [417, 491] width 279 height 26
click at [397, 492] on input "Review applications" at bounding box center [417, 491] width 279 height 26
type input "Review applications for Credit Worthiness and security"
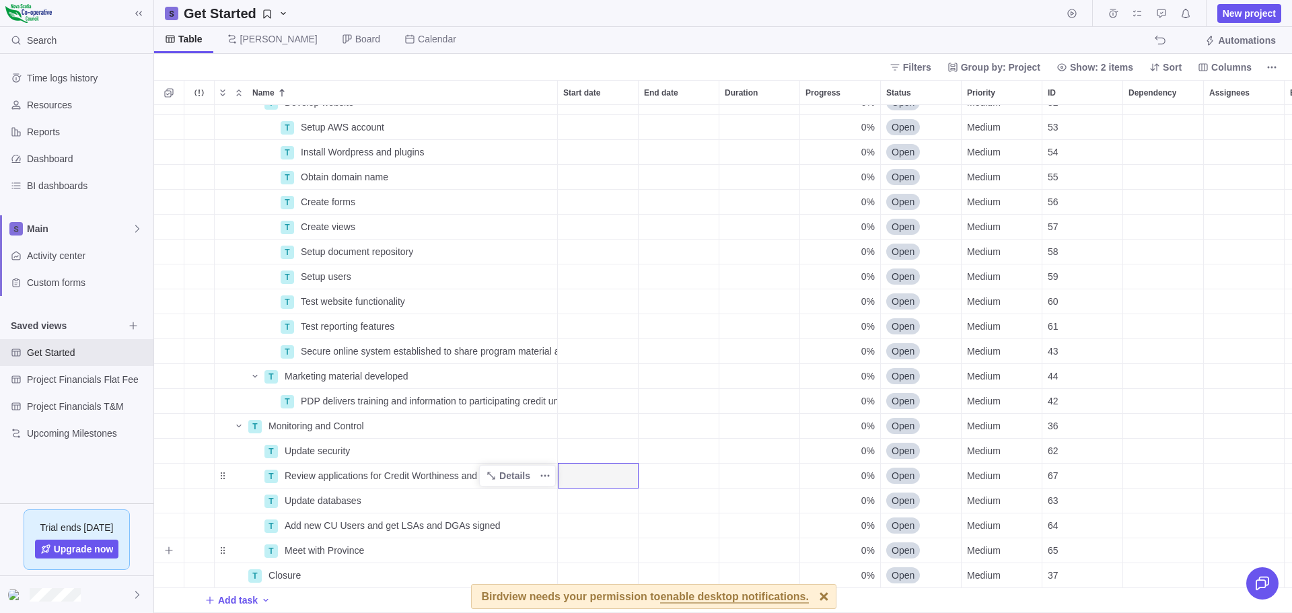
scroll to position [373, 0]
drag, startPoint x: 359, startPoint y: 537, endPoint x: 598, endPoint y: 543, distance: 238.9
click at [598, 543] on div "Start date" at bounding box center [598, 550] width 80 height 24
click at [468, 529] on div "T Setup AWS account Details 0% Open Medium 53 T Install Wordpress and plugins D…" at bounding box center [723, 359] width 1138 height 508
click at [546, 550] on icon "More actions" at bounding box center [545, 551] width 2 height 2
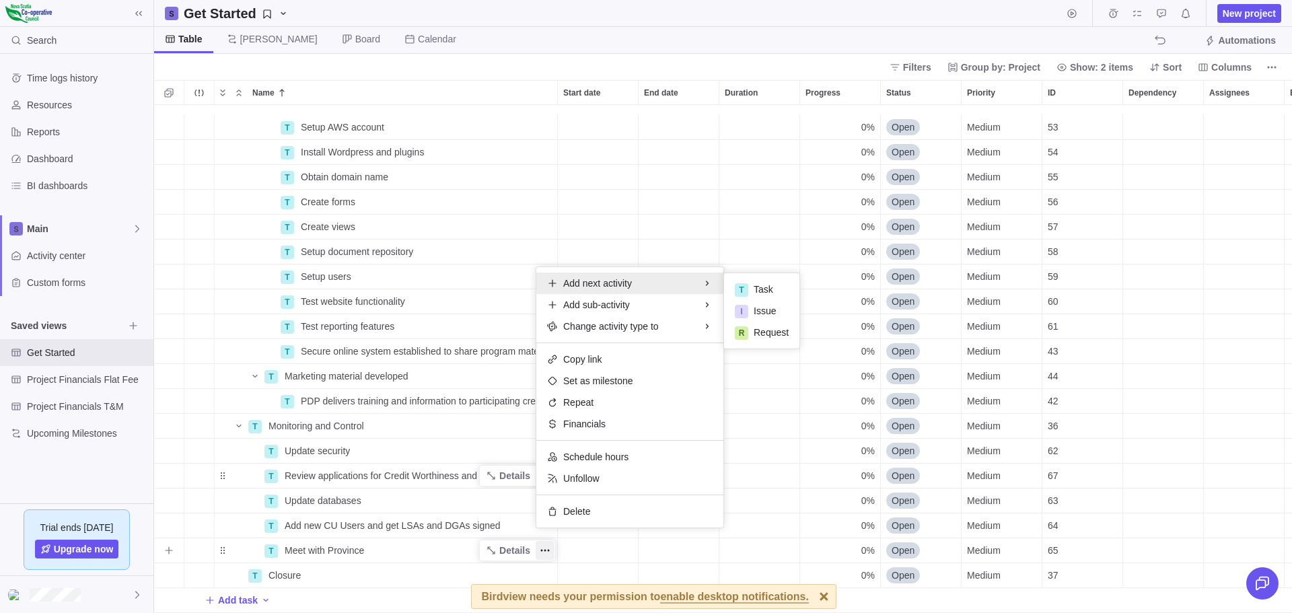
click at [646, 280] on div "Add next activity" at bounding box center [629, 283] width 187 height 22
click at [753, 286] on div "T Task" at bounding box center [761, 289] width 75 height 22
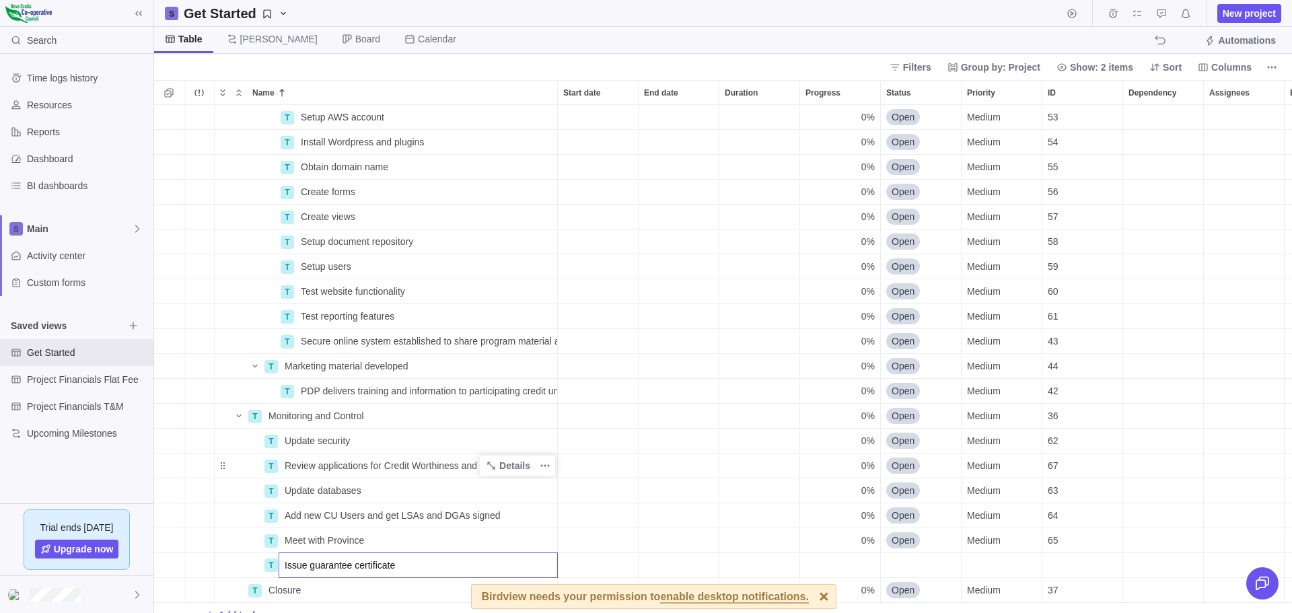
type input "Issue guarantee certificates"
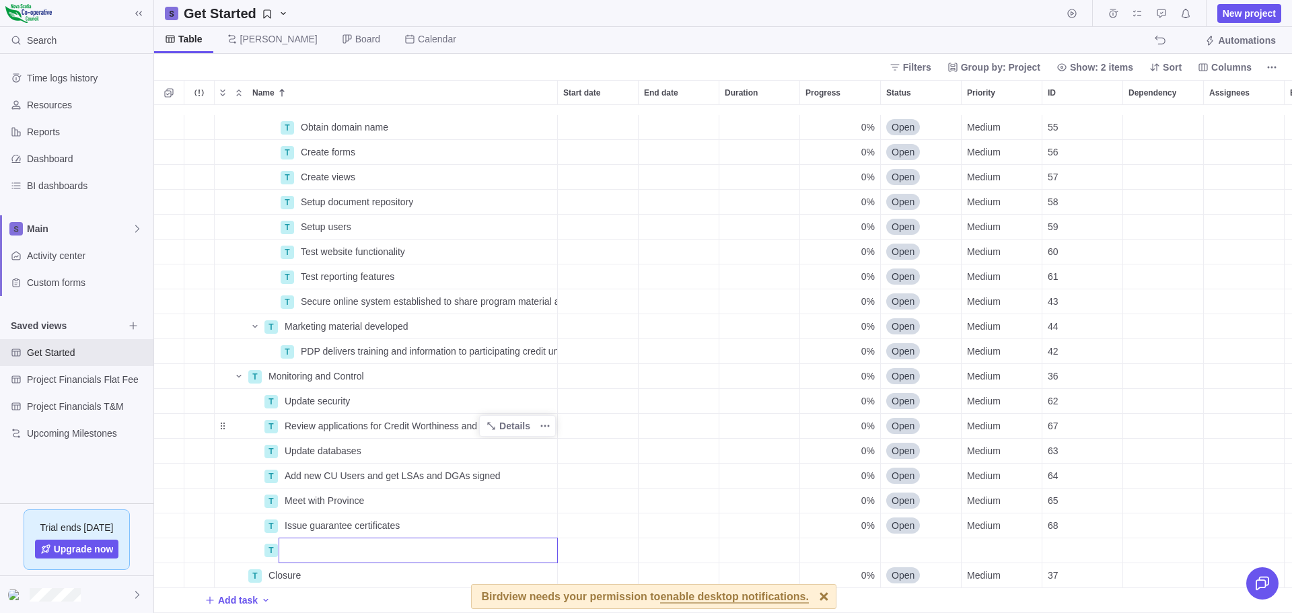
scroll to position [423, 0]
click at [289, 542] on input "Name" at bounding box center [417, 550] width 279 height 26
click at [305, 491] on div "T Obtain domain name Details 0% Open Medium 55 T Create forms Details 0% Open M…" at bounding box center [723, 359] width 1138 height 508
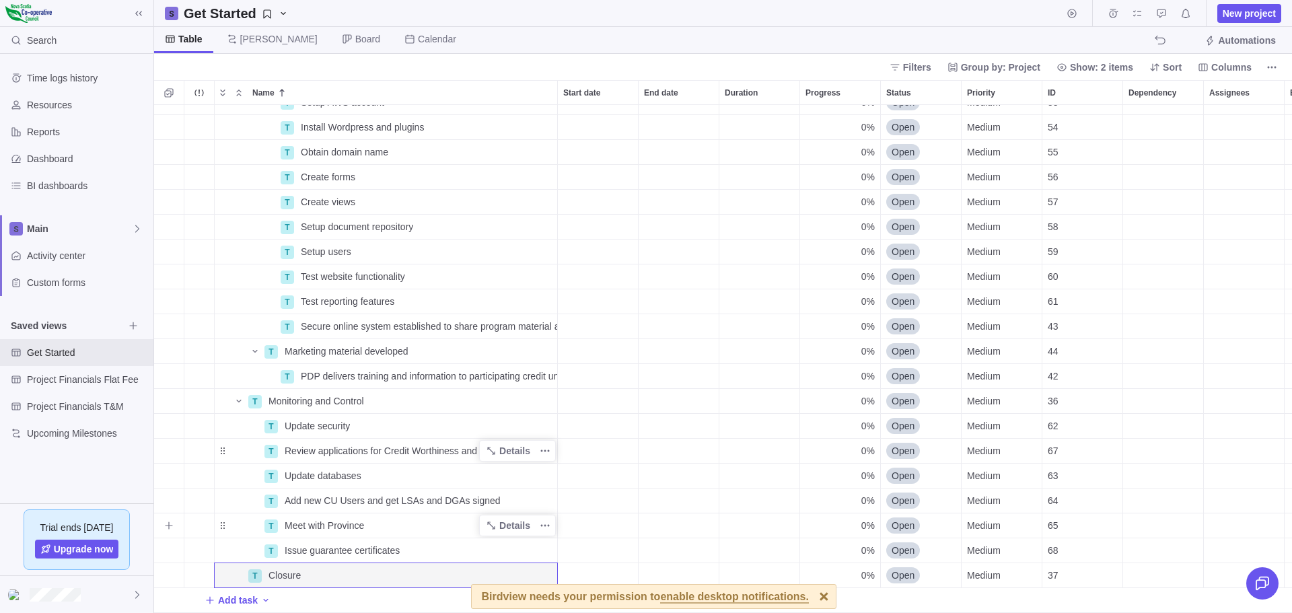
click at [304, 519] on span "Meet with Province" at bounding box center [324, 525] width 79 height 13
click at [304, 513] on input "Meet with Province" at bounding box center [417, 526] width 279 height 26
drag, startPoint x: 307, startPoint y: 515, endPoint x: 279, endPoint y: 517, distance: 27.7
click at [279, 517] on input "Meet with Province" at bounding box center [417, 526] width 279 height 26
type input "Liason with Province"
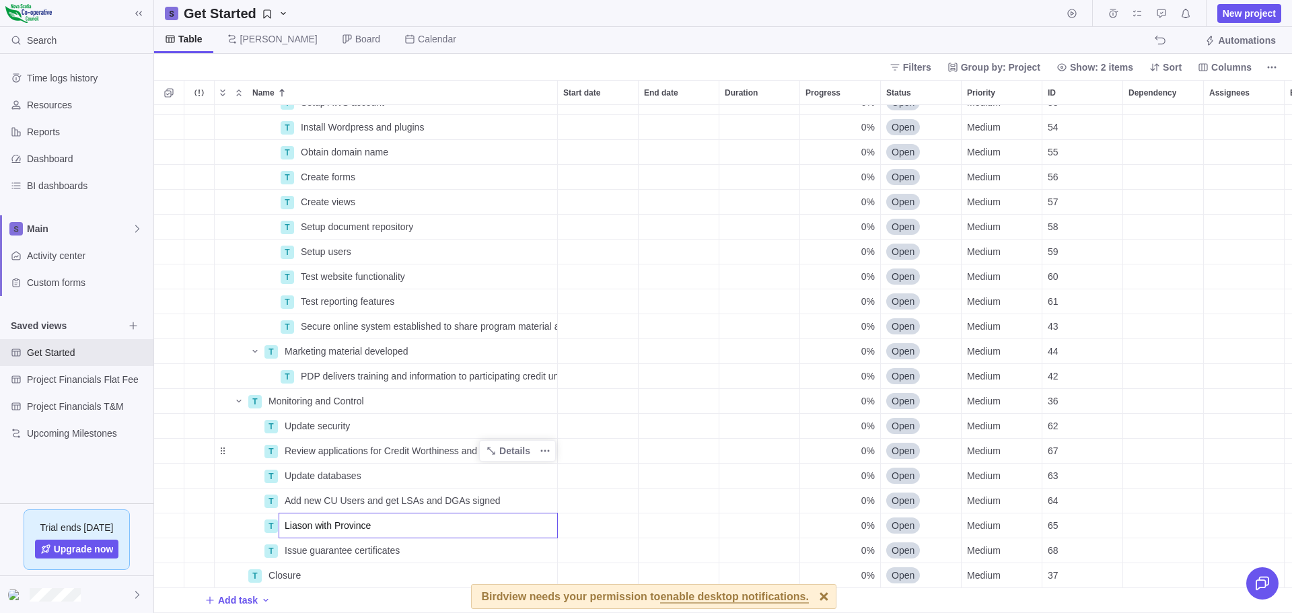
click at [328, 557] on div "T Planning Details 0% Open Medium 34 T Establish Governance Oversight Committee…" at bounding box center [723, 359] width 1138 height 508
click at [545, 545] on icon "More actions" at bounding box center [545, 550] width 11 height 11
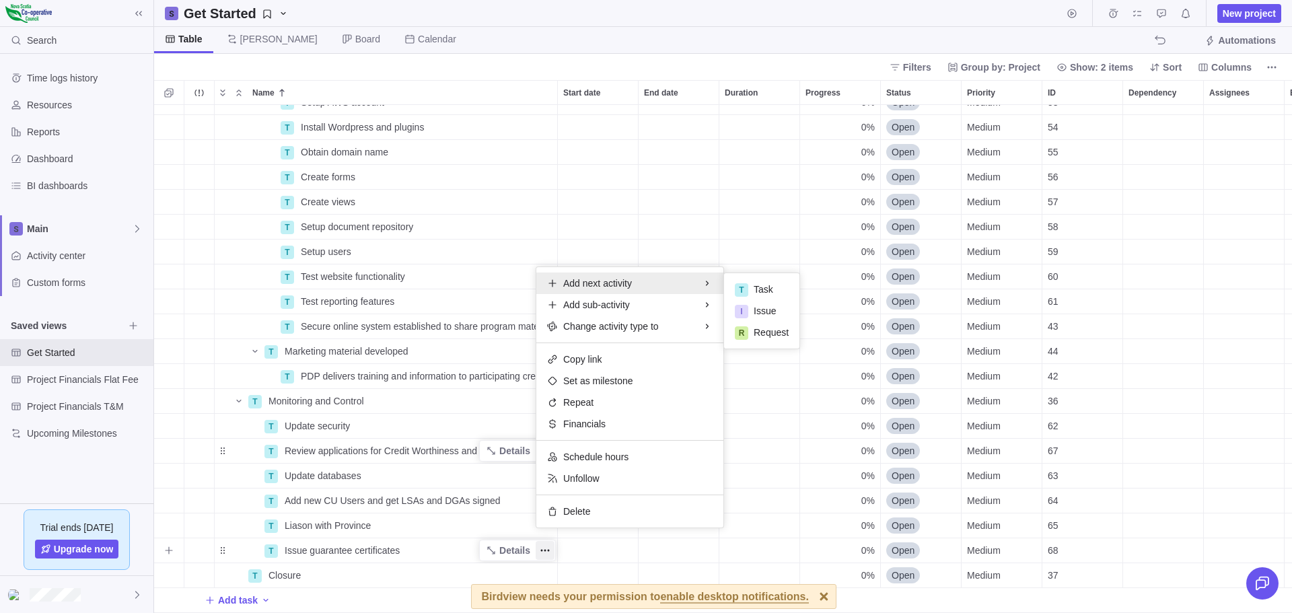
click at [635, 285] on div "Add next activity" at bounding box center [629, 283] width 187 height 22
click at [765, 287] on span "Task" at bounding box center [763, 289] width 20 height 13
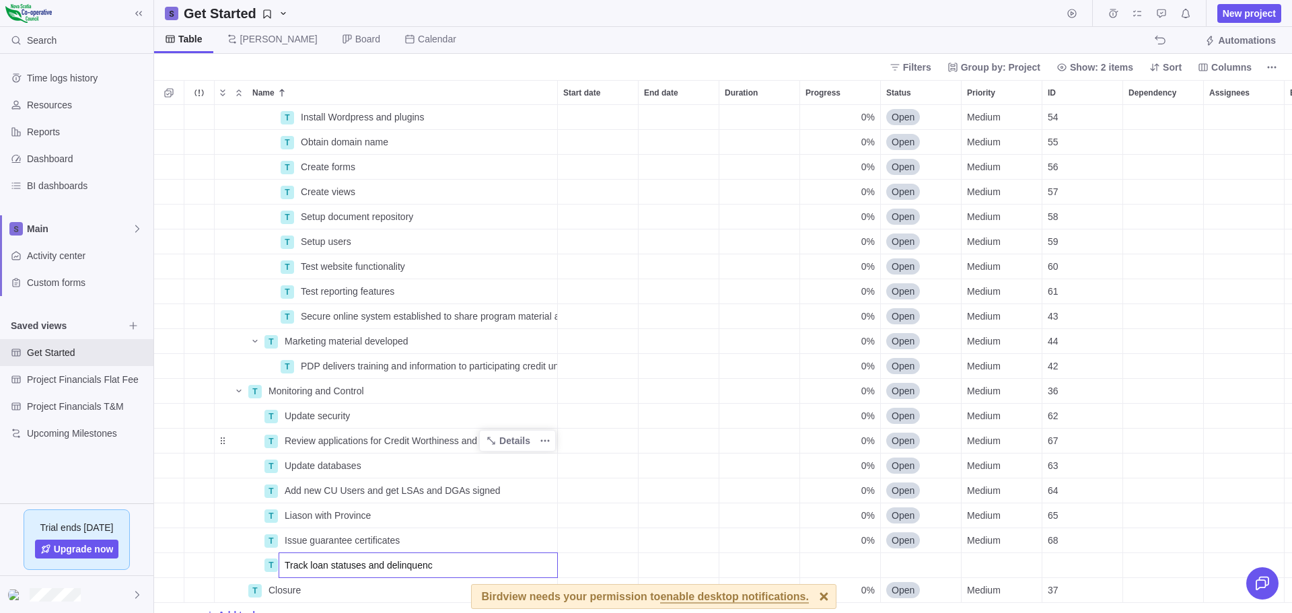
type input "Track loan statuses and delinquency"
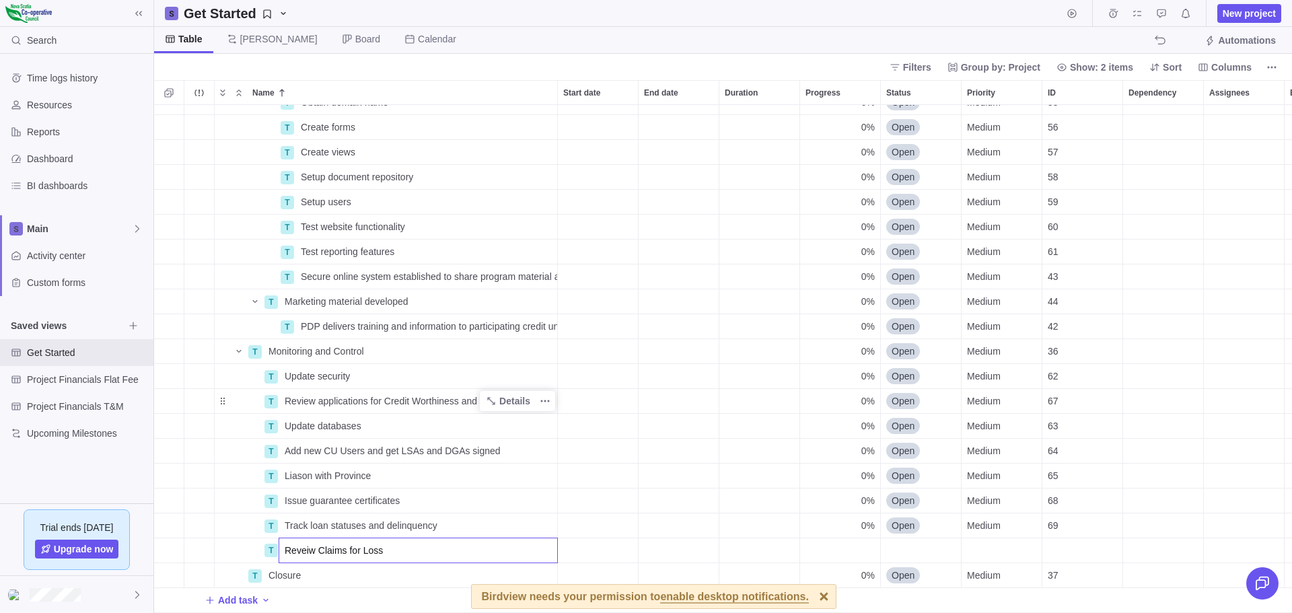
scroll to position [448, 0]
type input "Reveiw Claims for Loss"
click at [374, 511] on div "T Create forms Details 0% Open Medium 56 T Create views Details 0% Open Medium …" at bounding box center [723, 359] width 1138 height 508
